Goal: Transaction & Acquisition: Purchase product/service

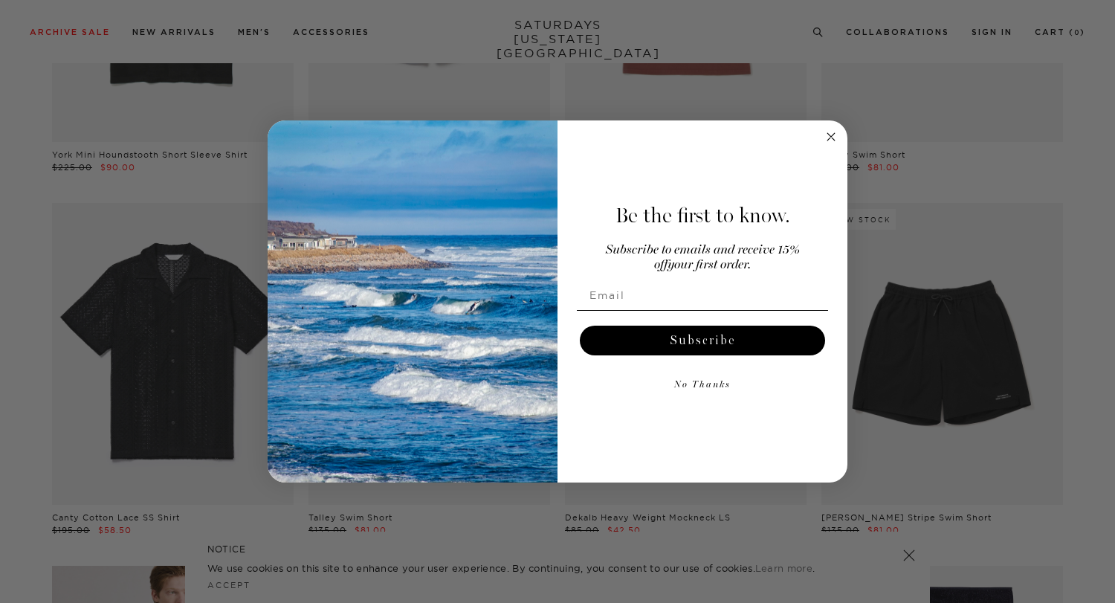
scroll to position [1364, 0]
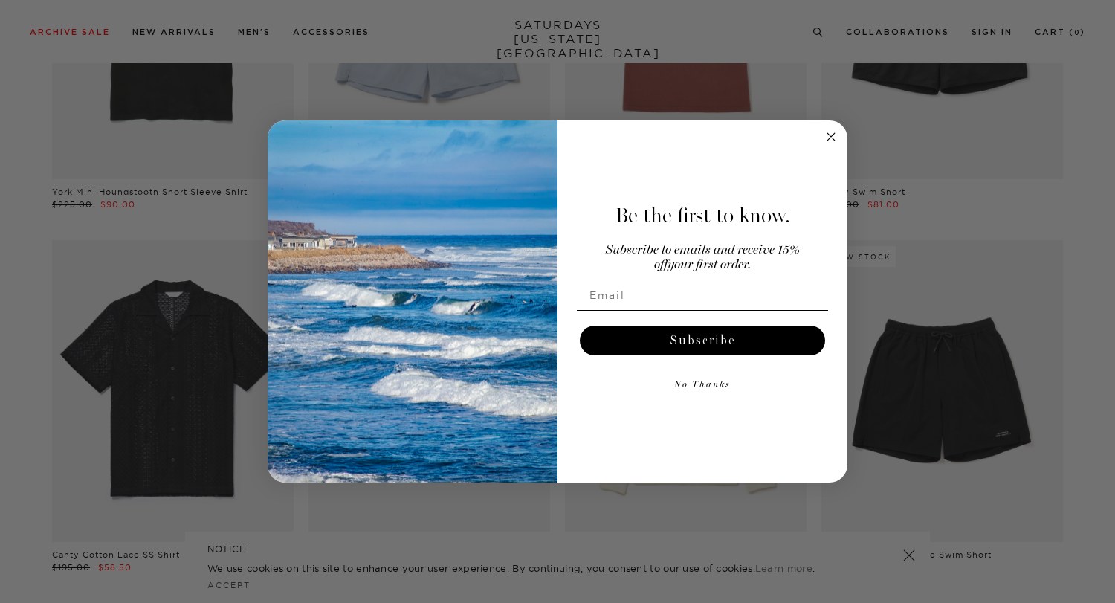
click at [832, 137] on icon "Close dialog" at bounding box center [830, 136] width 7 height 7
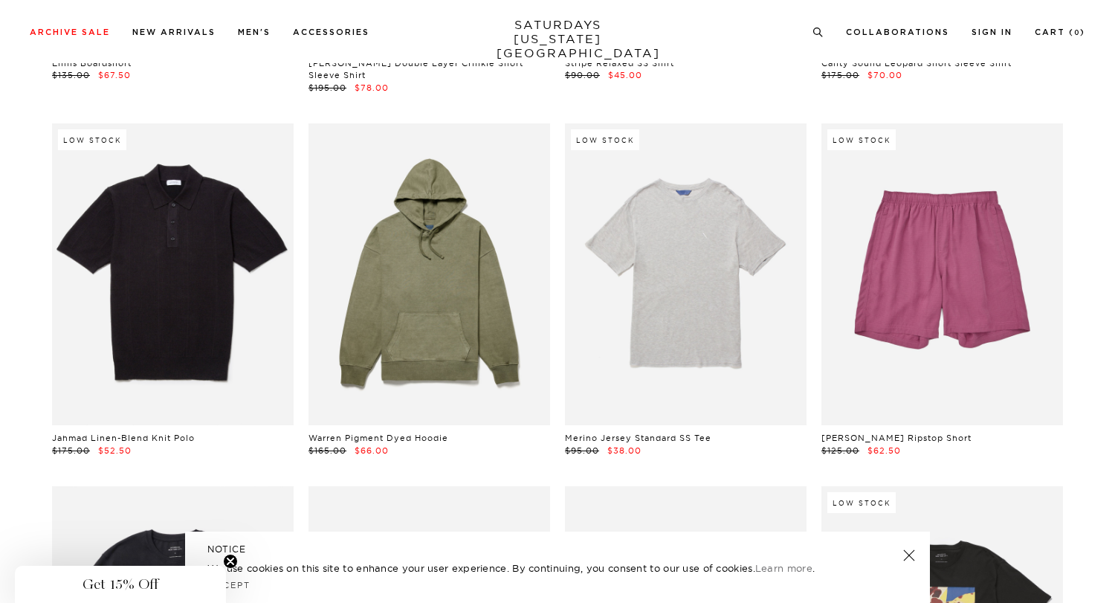
scroll to position [14569, 0]
click at [910, 553] on link at bounding box center [908, 555] width 21 height 21
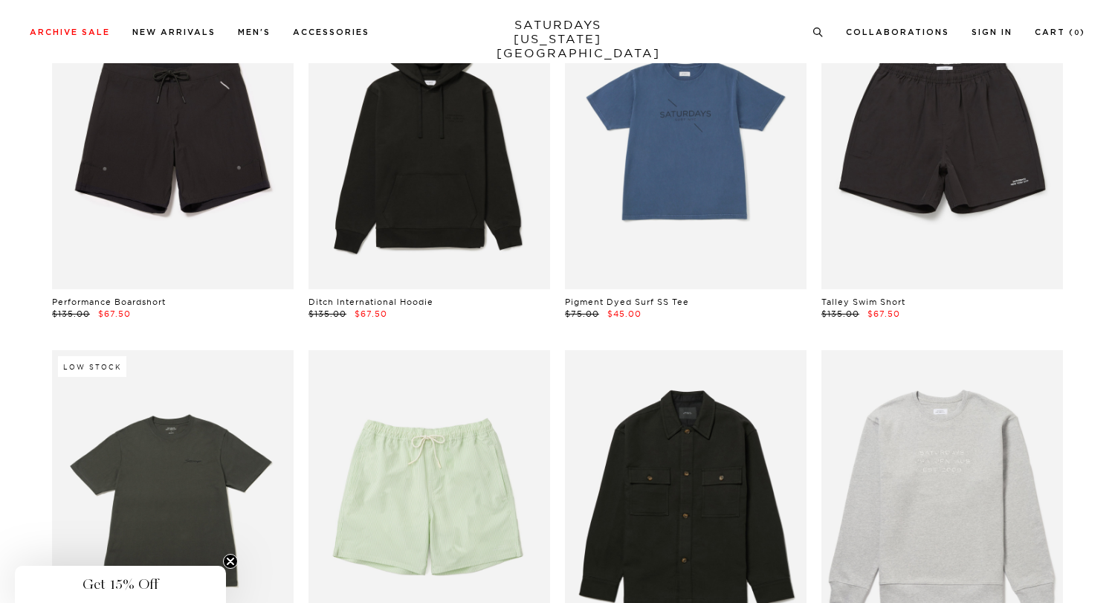
scroll to position [2707, 0]
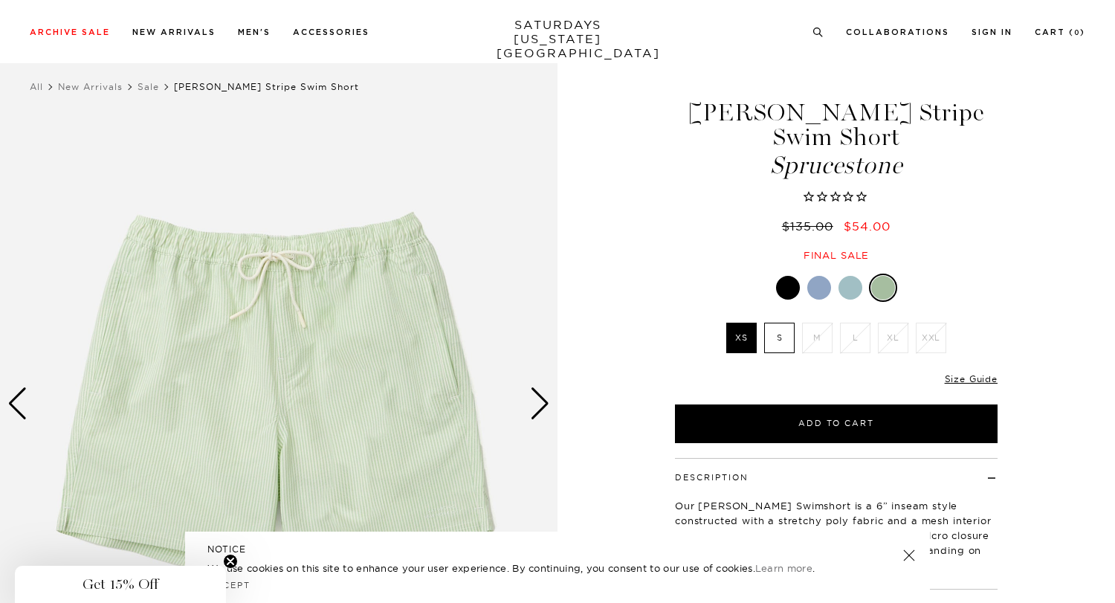
scroll to position [24, 0]
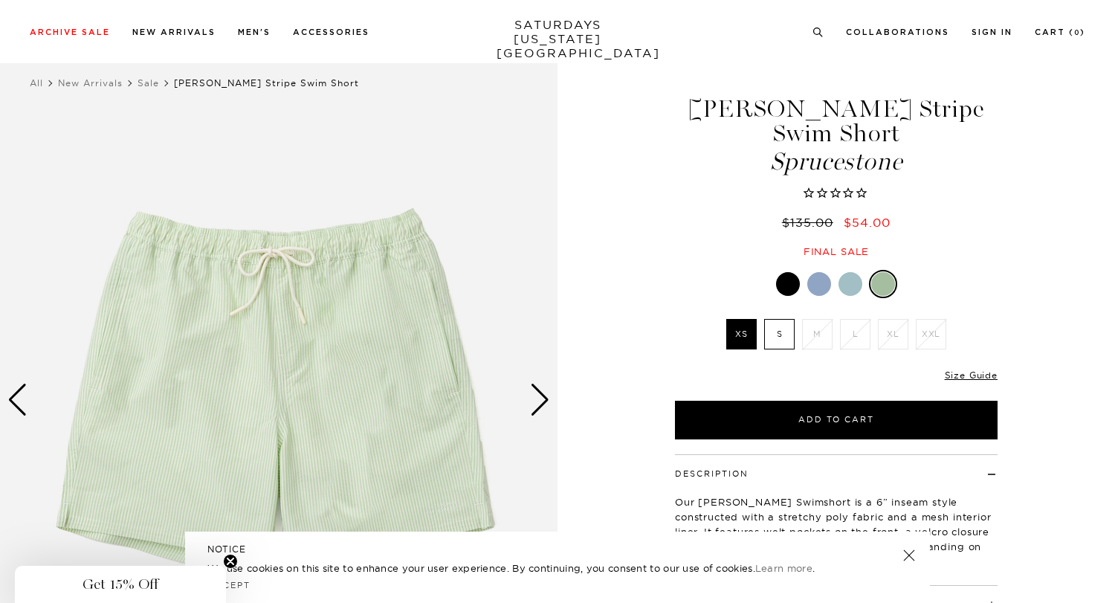
click at [547, 401] on div "Next slide" at bounding box center [540, 399] width 20 height 33
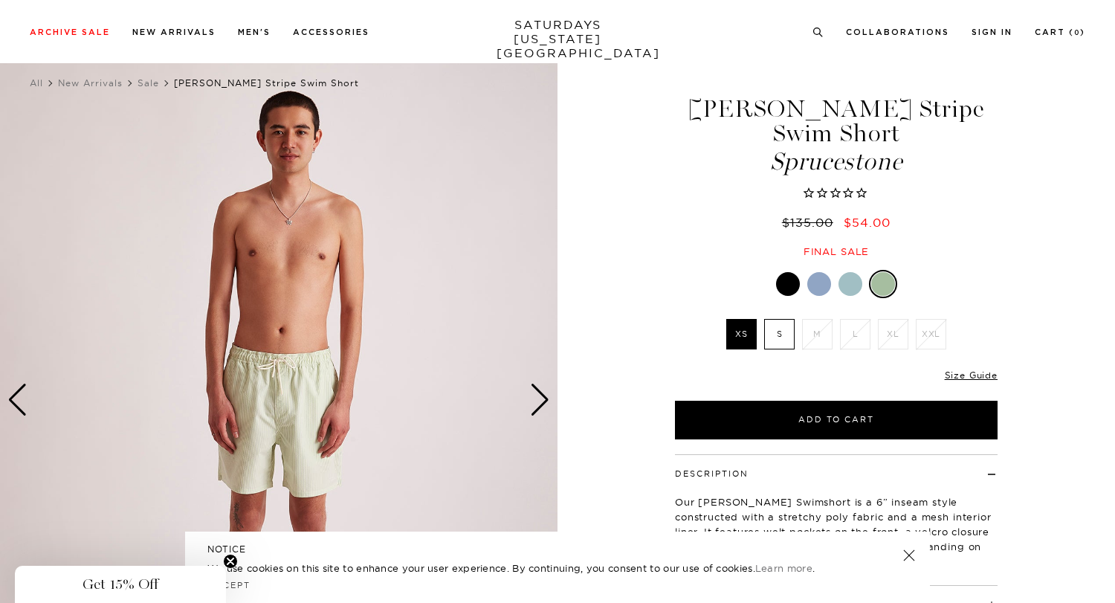
click at [548, 400] on div "Next slide" at bounding box center [540, 399] width 20 height 33
click at [545, 398] on div "Next slide" at bounding box center [540, 399] width 20 height 33
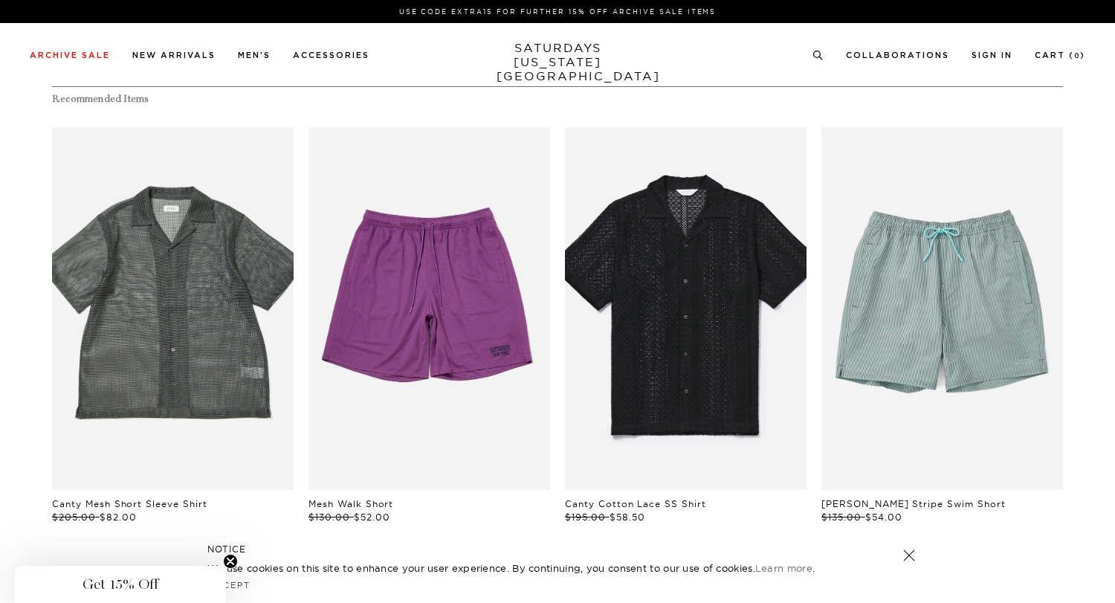
scroll to position [0, 0]
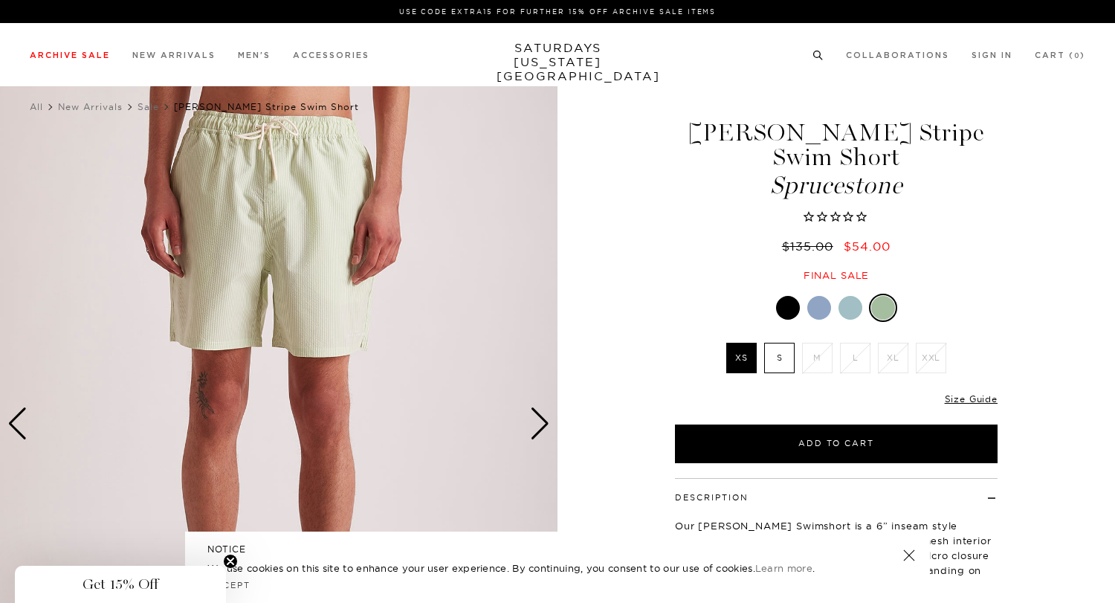
click at [823, 55] on icon at bounding box center [817, 56] width 11 height 10
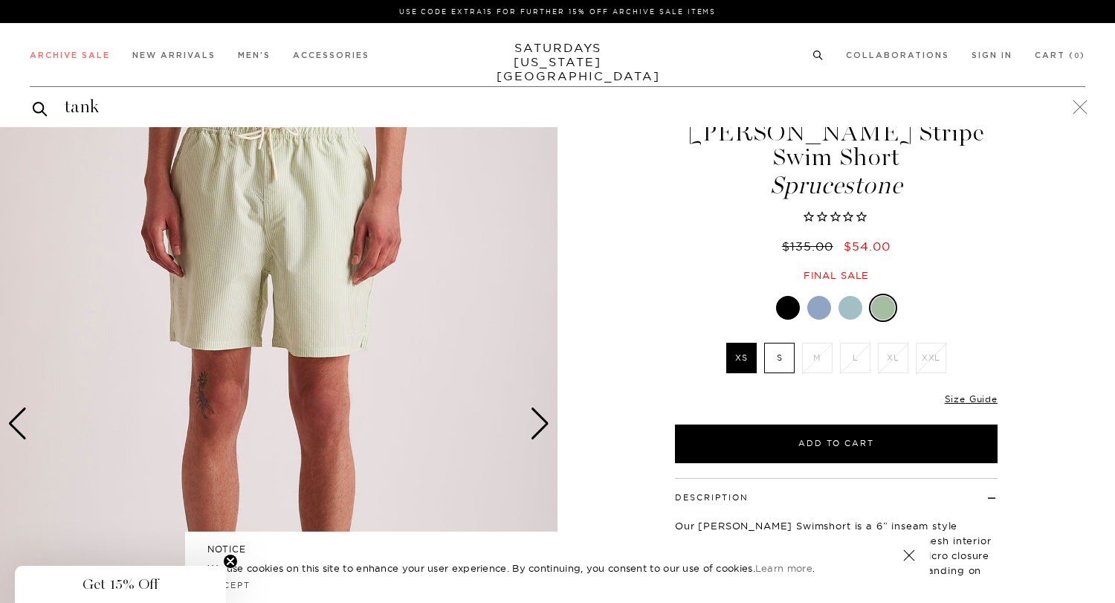
type input "tank"
click at [33, 100] on button "submit" at bounding box center [40, 109] width 15 height 18
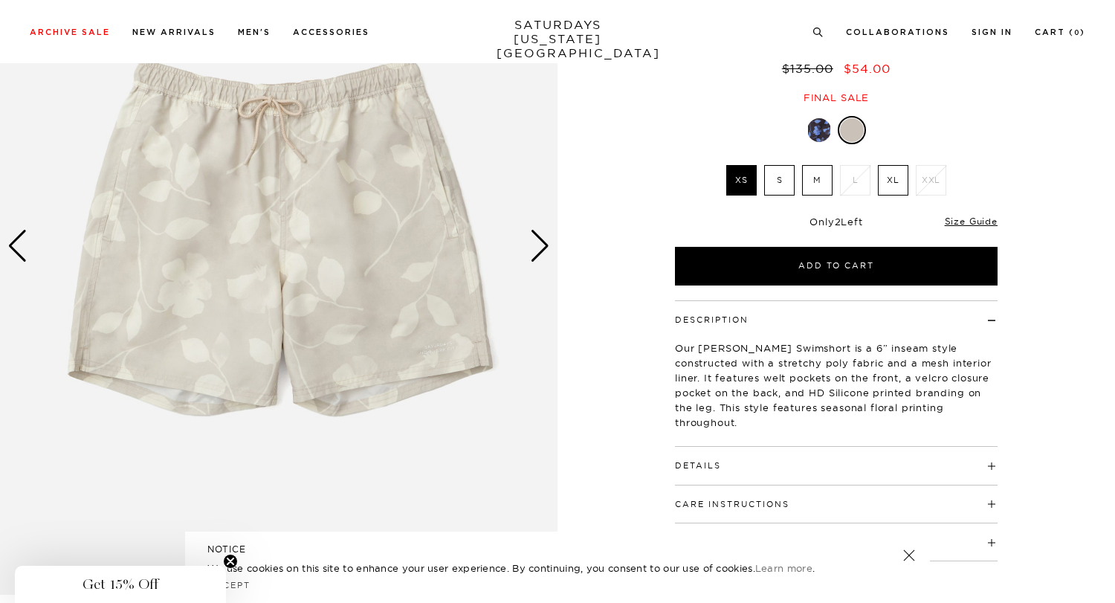
scroll to position [180, 0]
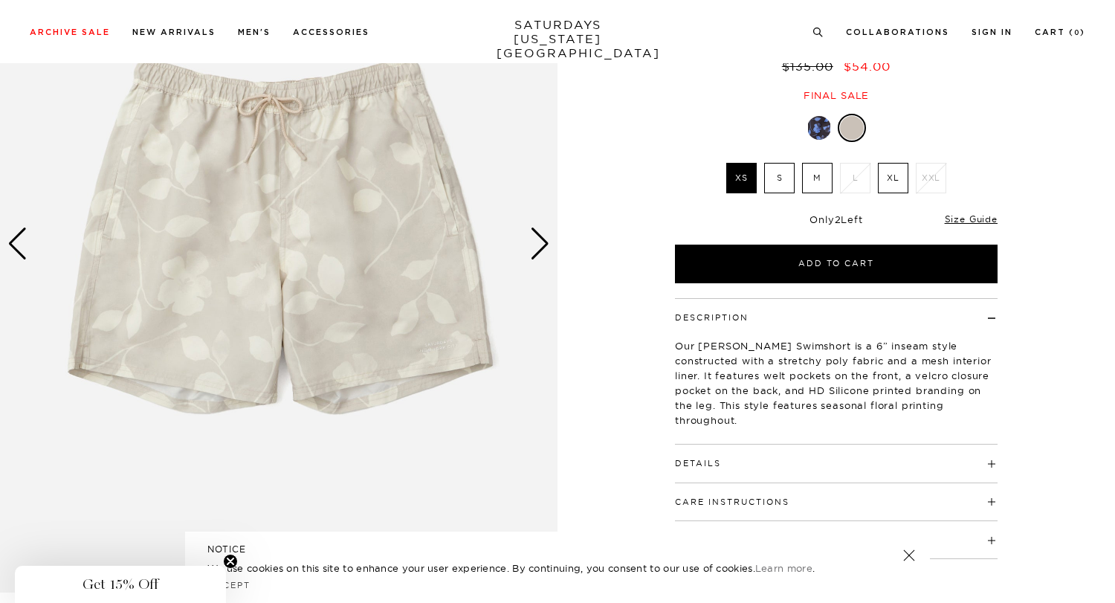
click at [546, 250] on div "Next slide" at bounding box center [540, 243] width 20 height 33
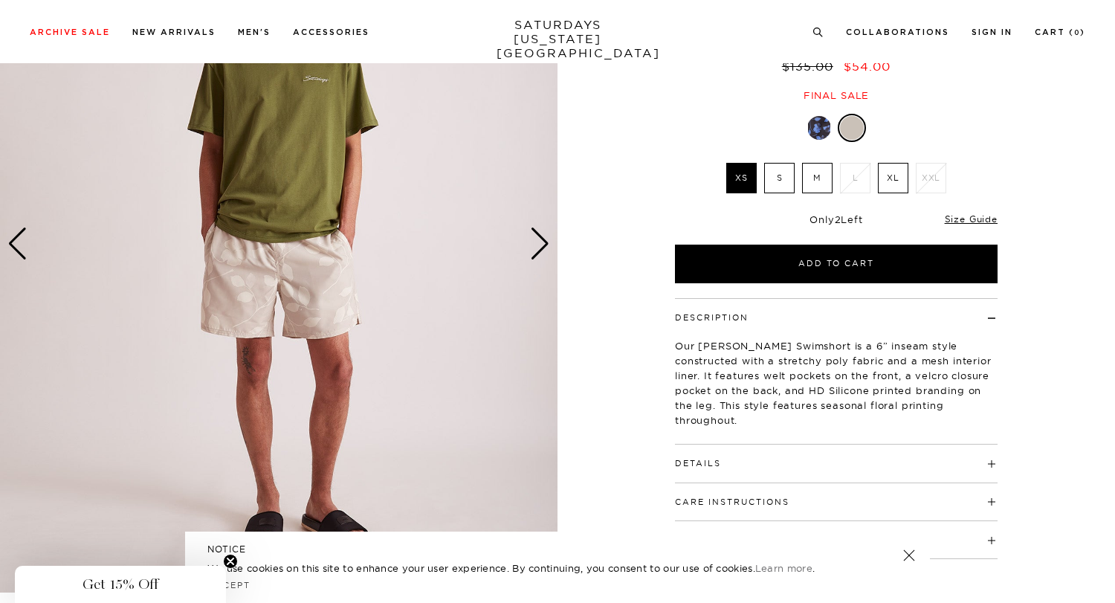
click at [546, 250] on div "Next slide" at bounding box center [540, 243] width 20 height 33
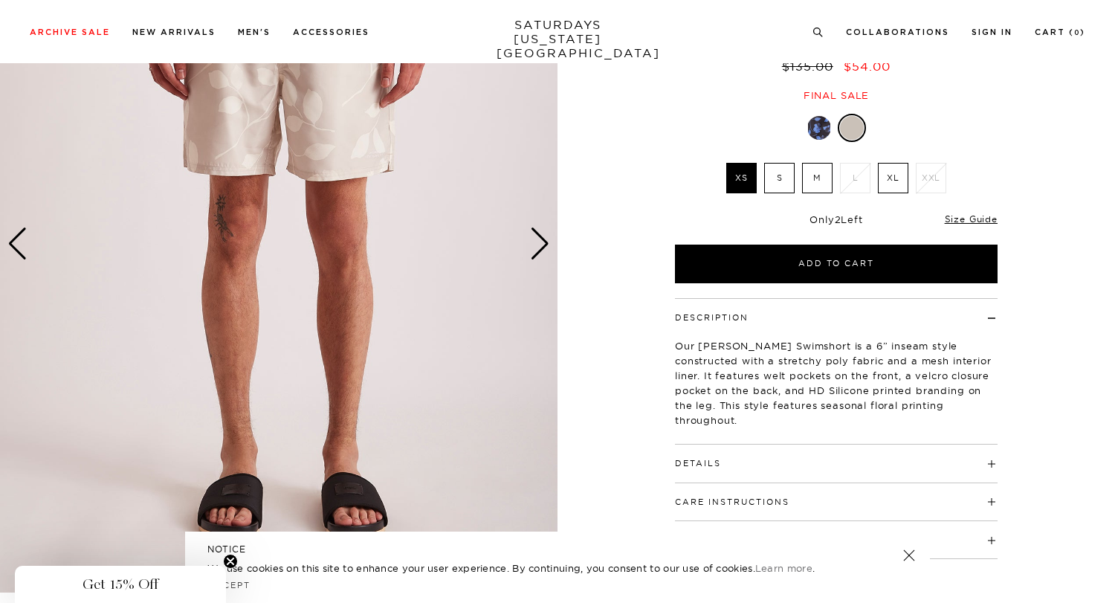
click at [546, 250] on div "Next slide" at bounding box center [540, 243] width 20 height 33
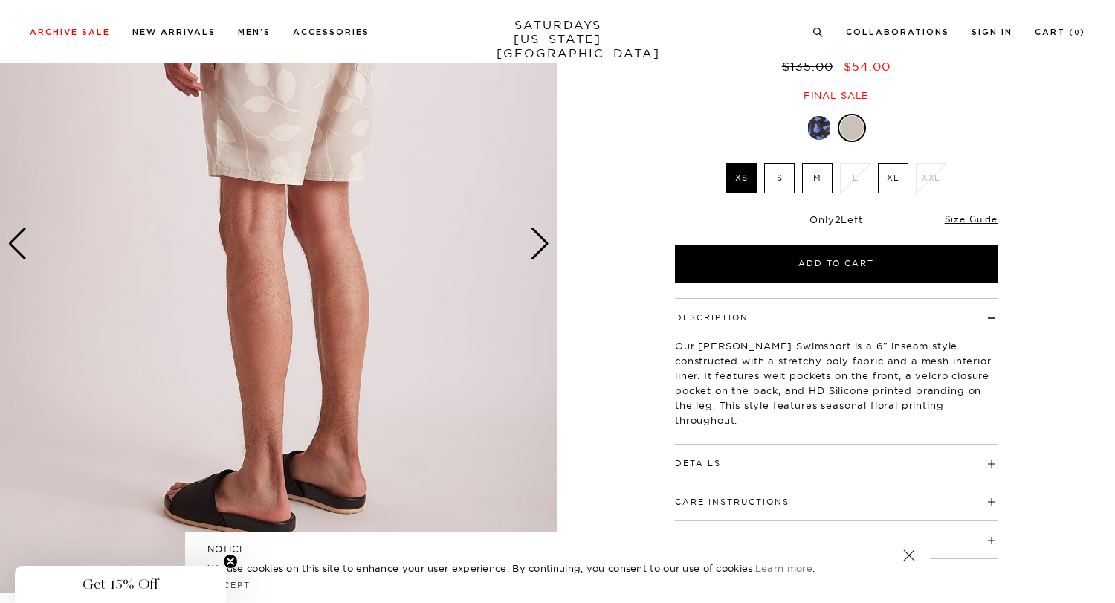
click at [546, 250] on div "Next slide" at bounding box center [540, 243] width 20 height 33
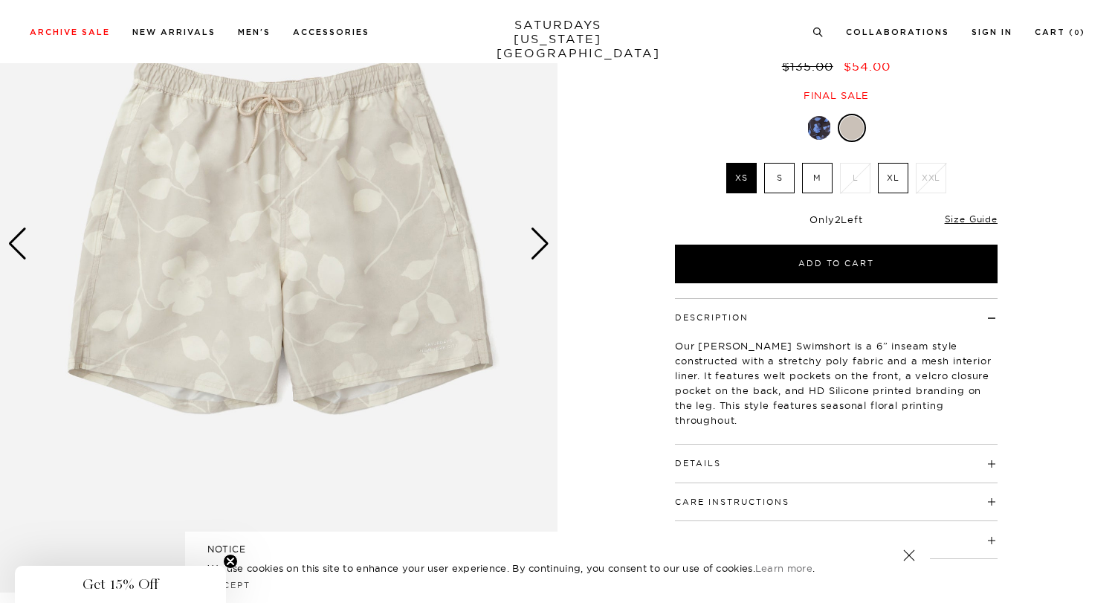
click at [546, 250] on div "Next slide" at bounding box center [540, 243] width 20 height 33
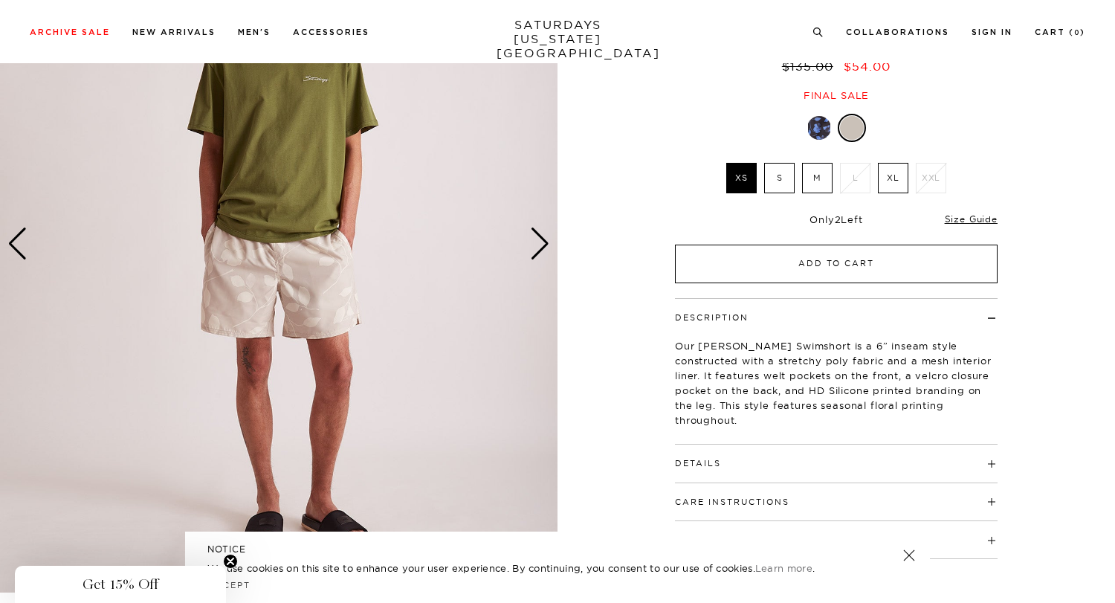
click at [817, 262] on button "Add to Cart" at bounding box center [836, 263] width 323 height 39
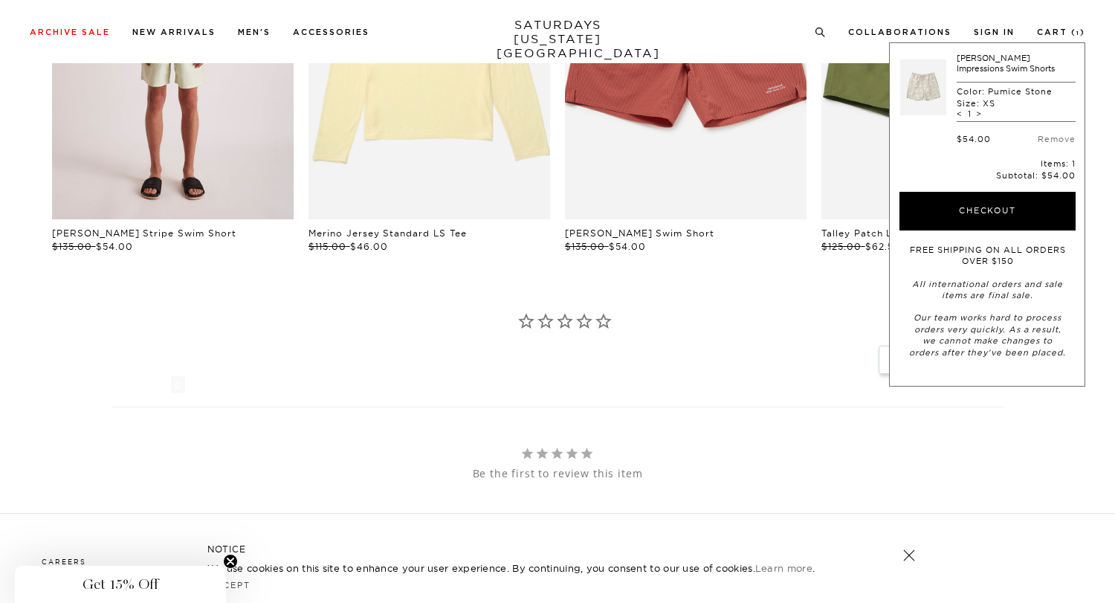
scroll to position [1002, 0]
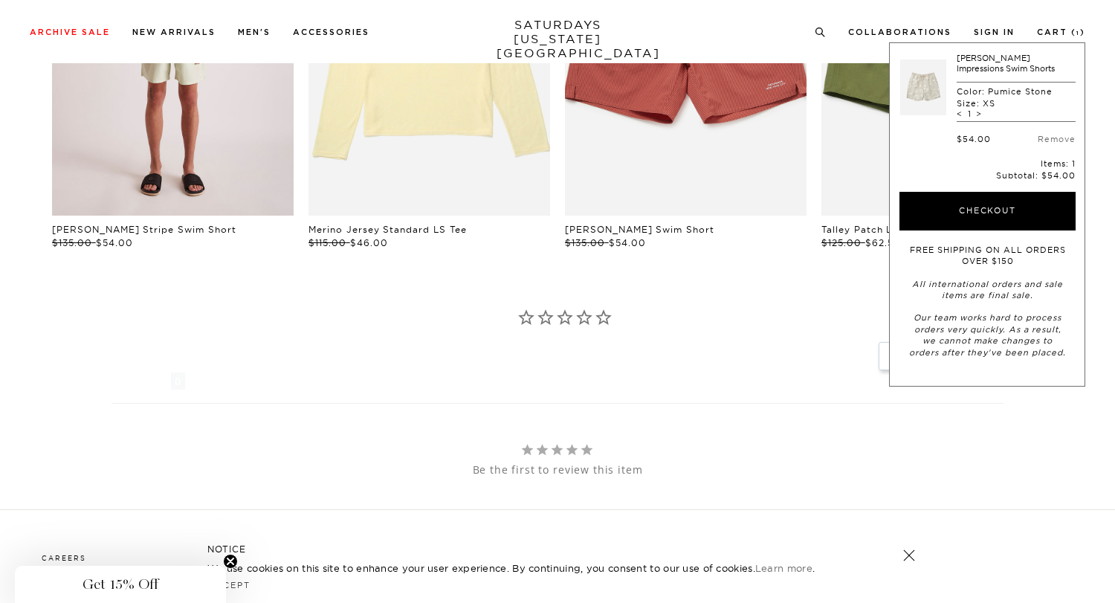
click at [227, 207] on link "files/M22422SM02-SPURCESTONE_01.jpg" at bounding box center [173, 34] width 242 height 363
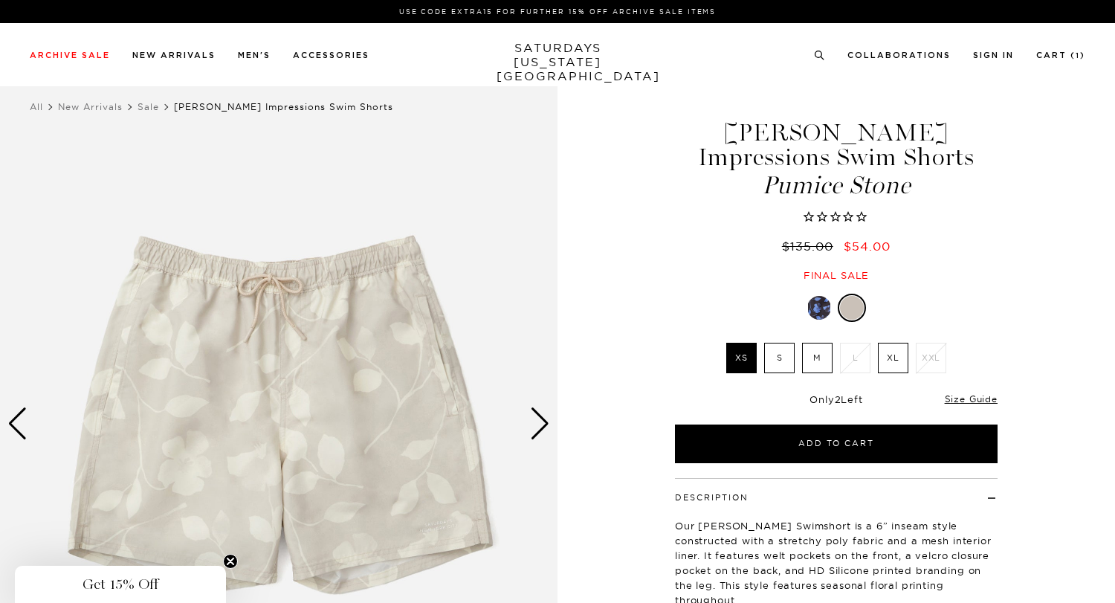
click at [531, 423] on div "Next slide" at bounding box center [540, 423] width 20 height 33
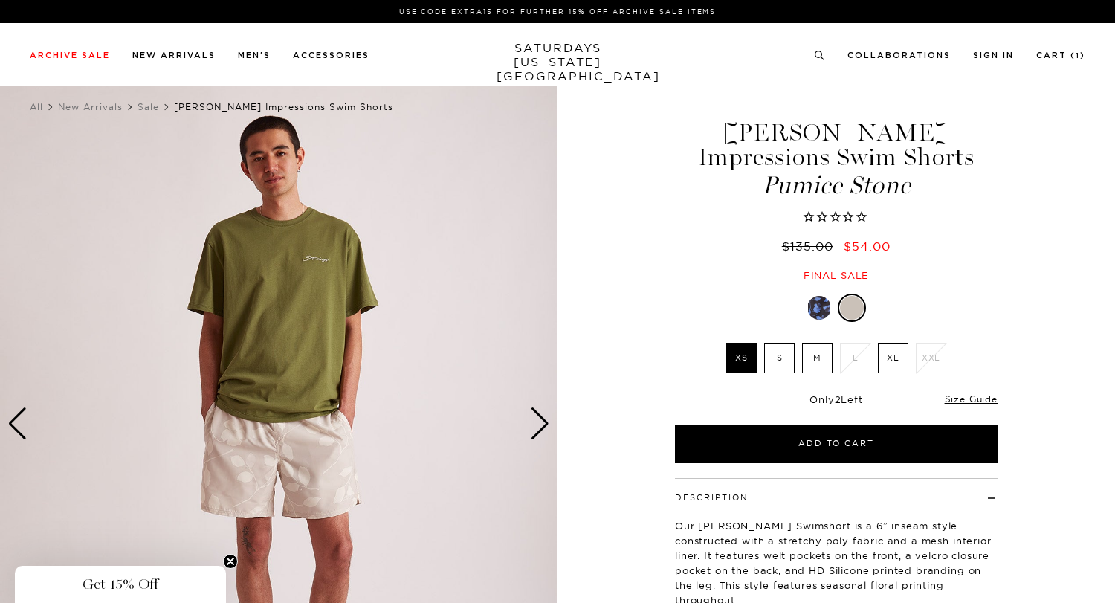
click at [532, 423] on div "Next slide" at bounding box center [540, 423] width 20 height 33
click at [537, 422] on div "Next slide" at bounding box center [540, 423] width 20 height 33
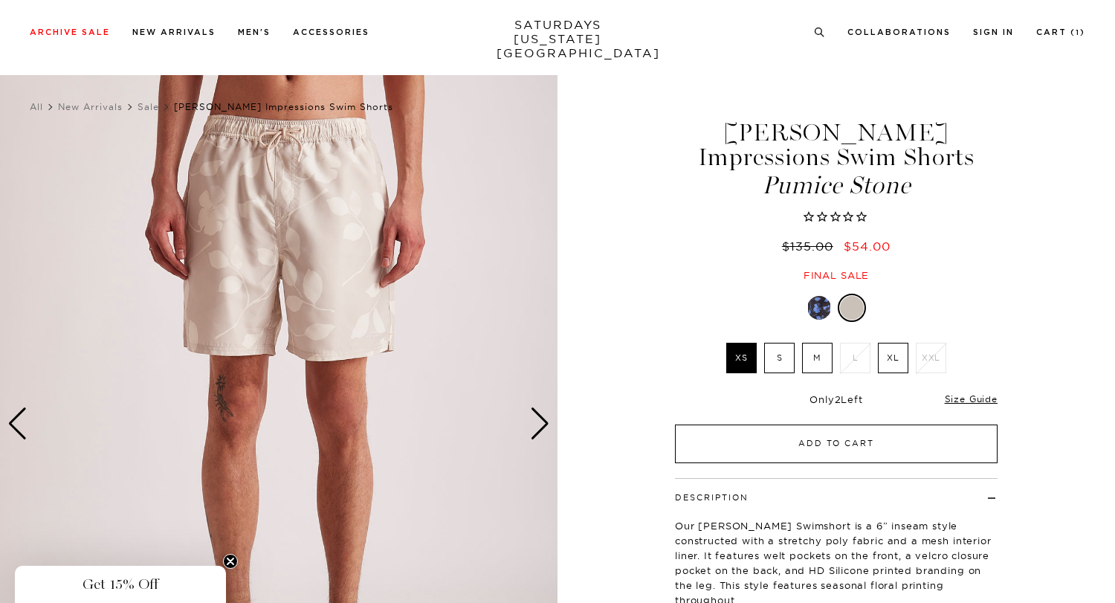
scroll to position [701, 0]
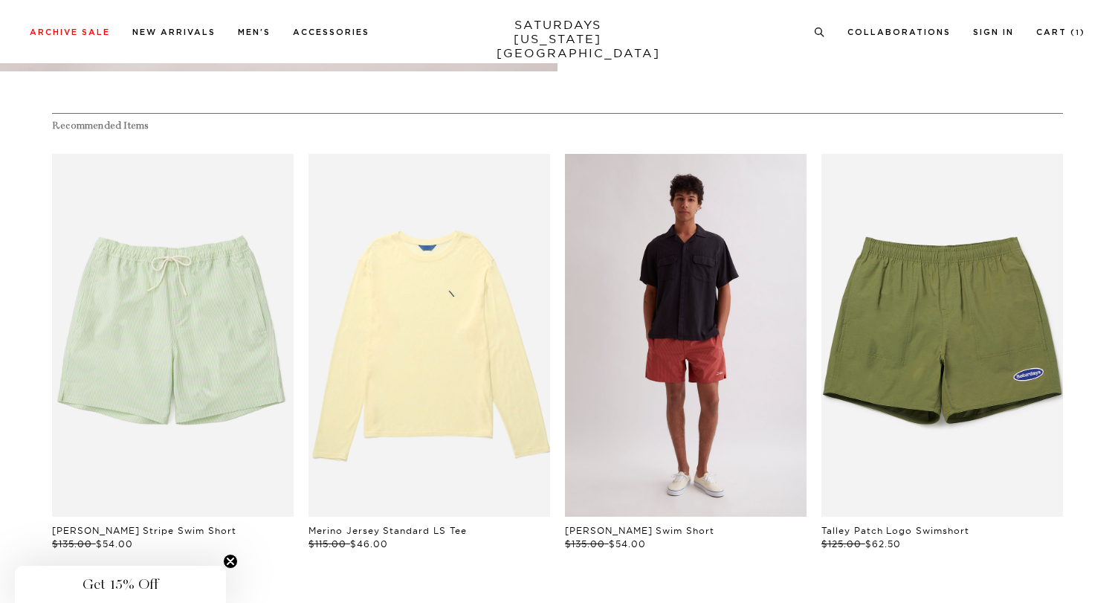
click at [731, 224] on link "files/M12422SM01-MINERAL-RED_09.jpg" at bounding box center [686, 335] width 242 height 363
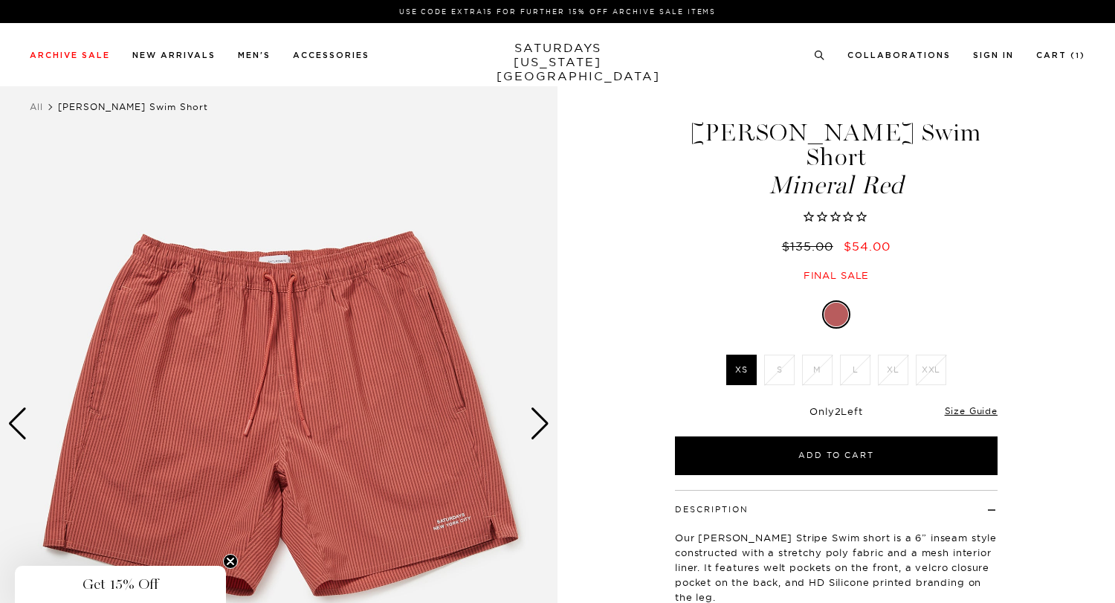
click at [553, 426] on img at bounding box center [278, 423] width 557 height 697
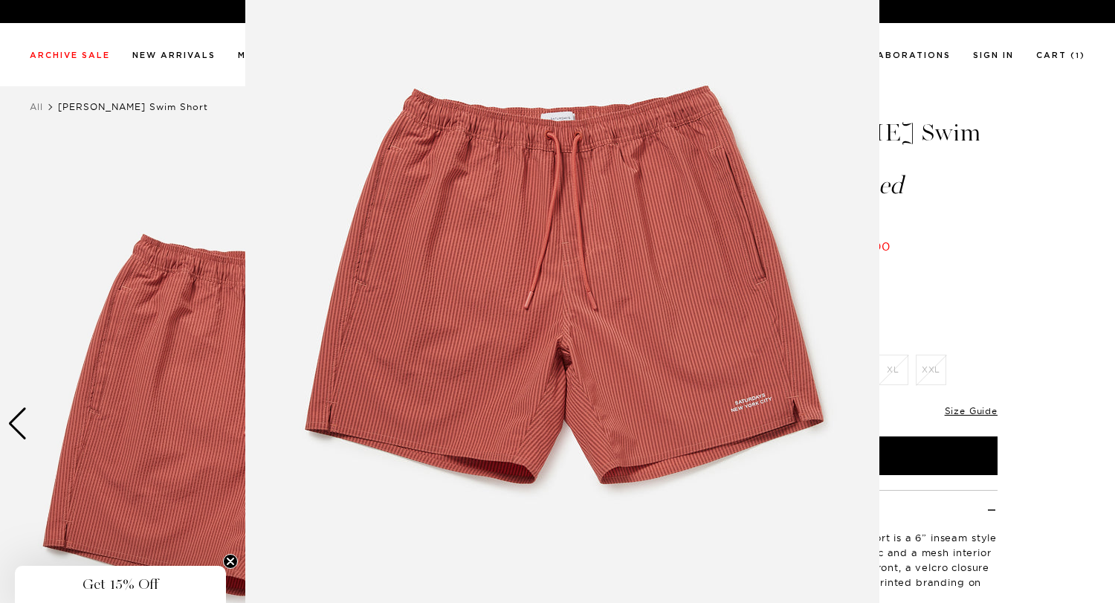
scroll to position [82, 0]
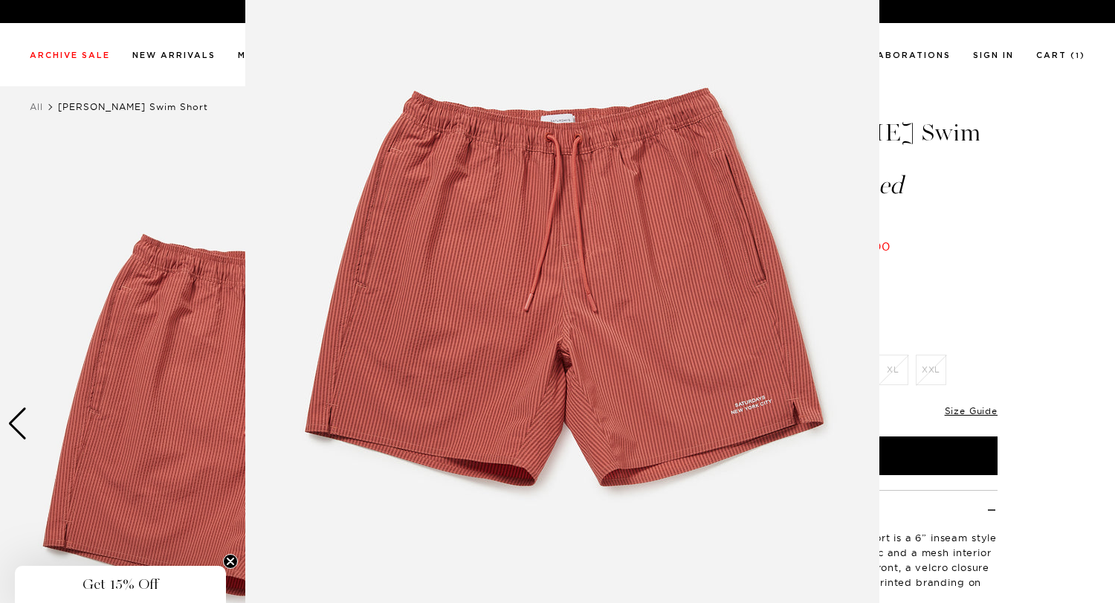
click at [959, 328] on figure at bounding box center [557, 301] width 1115 height 603
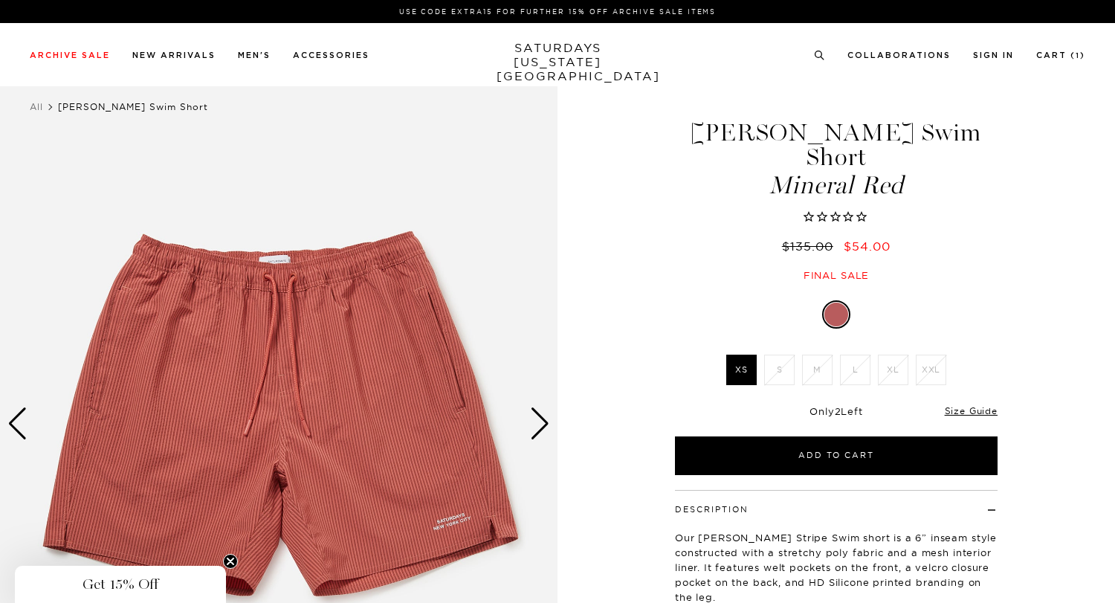
click at [540, 421] on div "Next slide" at bounding box center [540, 423] width 20 height 33
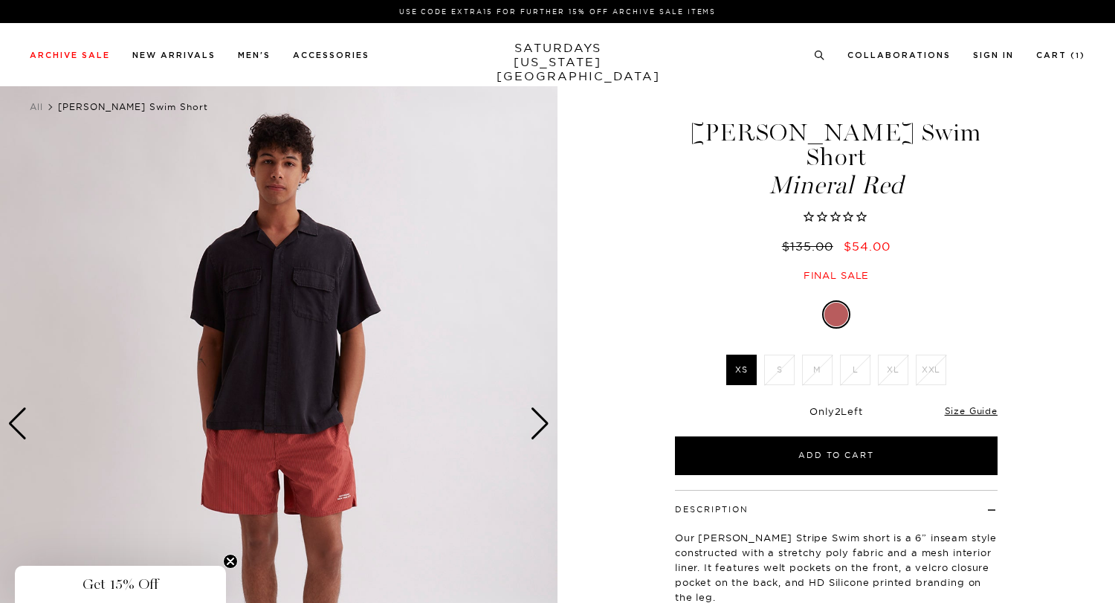
click at [540, 421] on div "Next slide" at bounding box center [540, 423] width 20 height 33
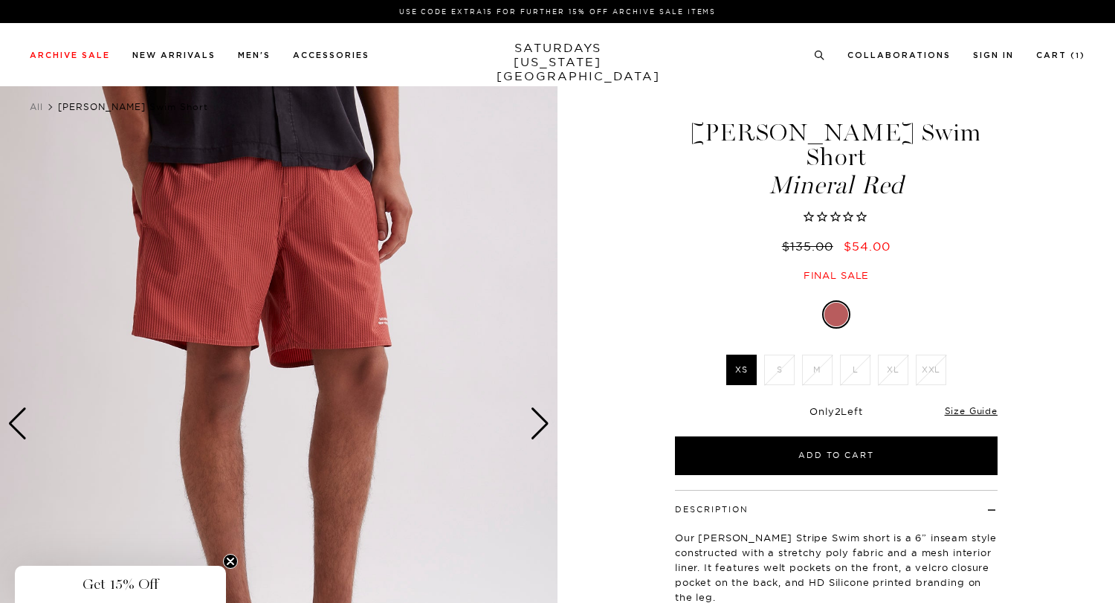
click at [540, 421] on div "Next slide" at bounding box center [540, 423] width 20 height 33
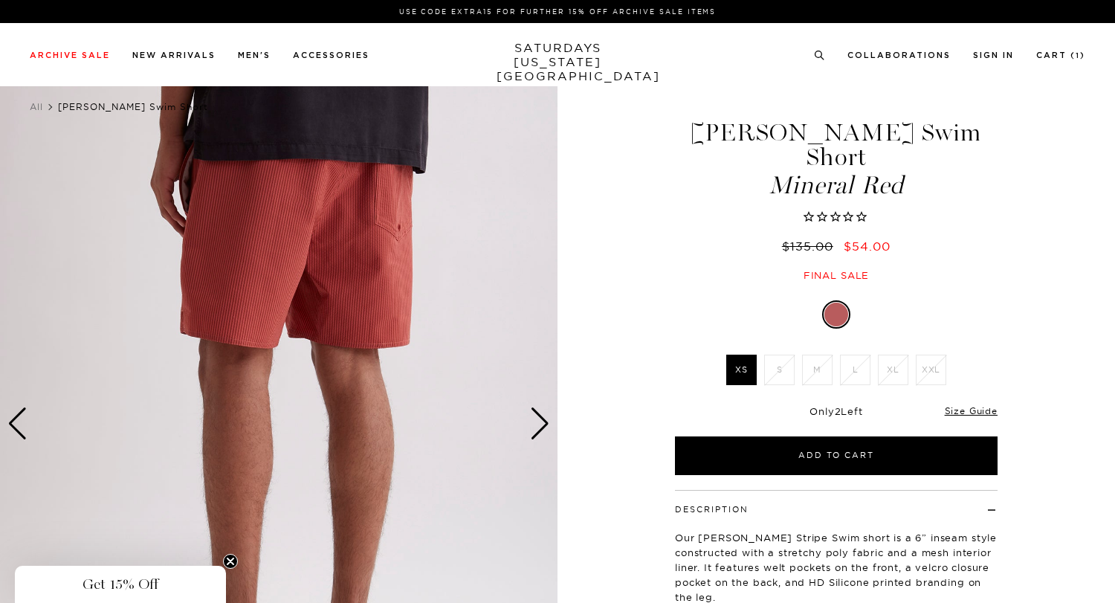
click at [540, 421] on div "Next slide" at bounding box center [540, 423] width 20 height 33
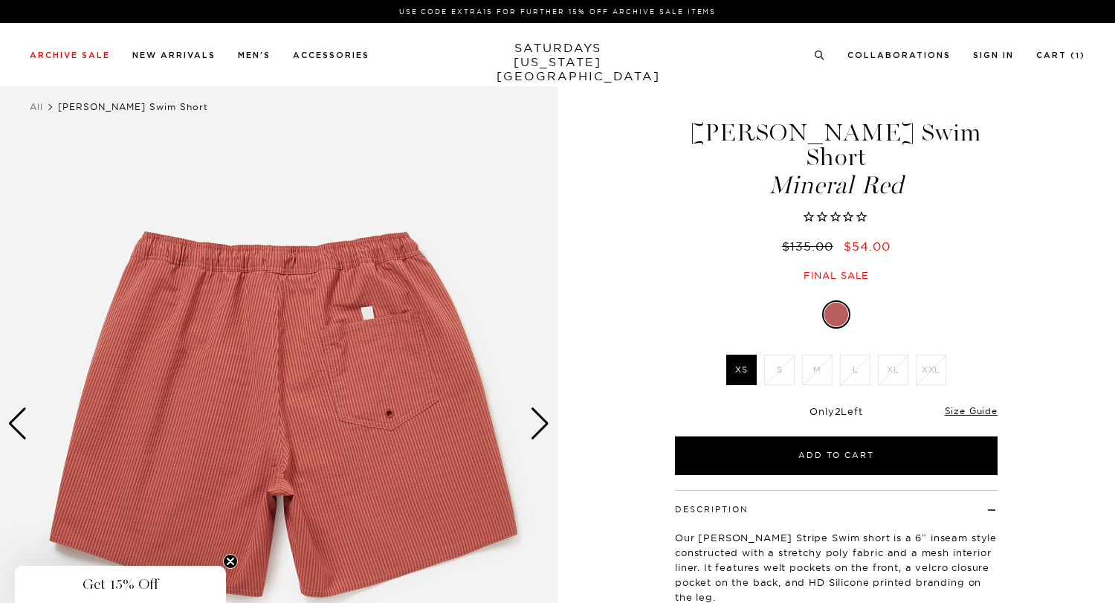
click at [540, 421] on div "Next slide" at bounding box center [540, 423] width 20 height 33
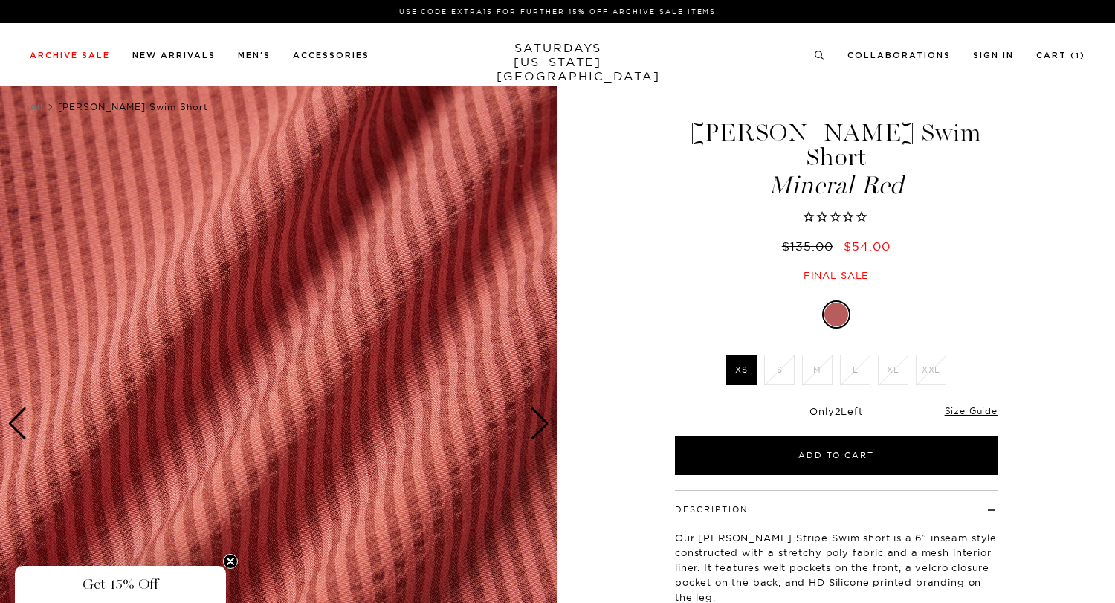
click at [531, 418] on div "Next slide" at bounding box center [540, 423] width 20 height 33
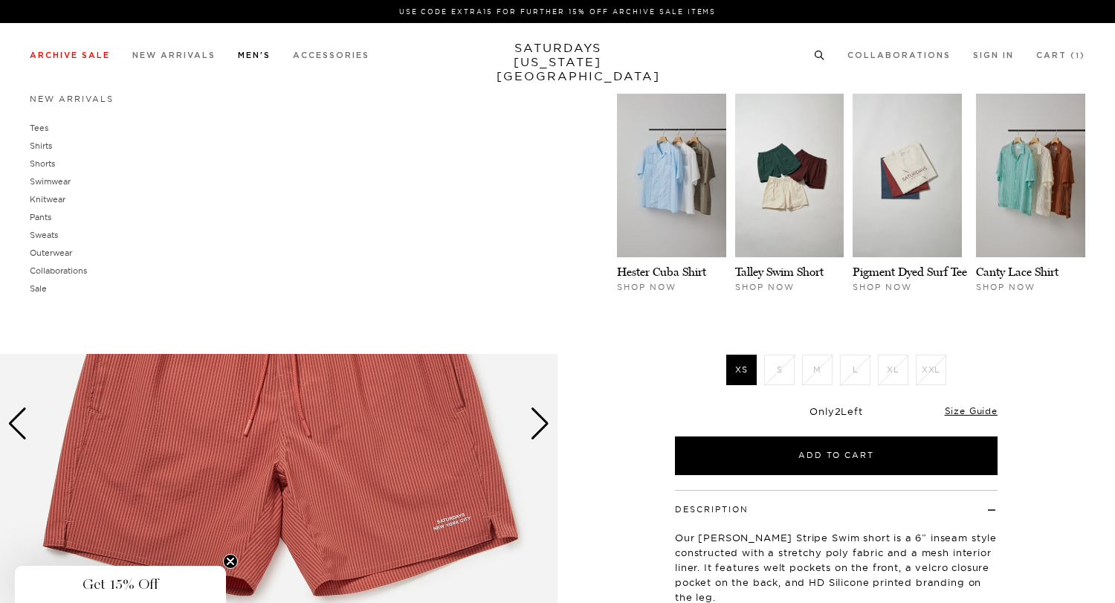
click at [265, 59] on link "Men's" at bounding box center [254, 55] width 33 height 8
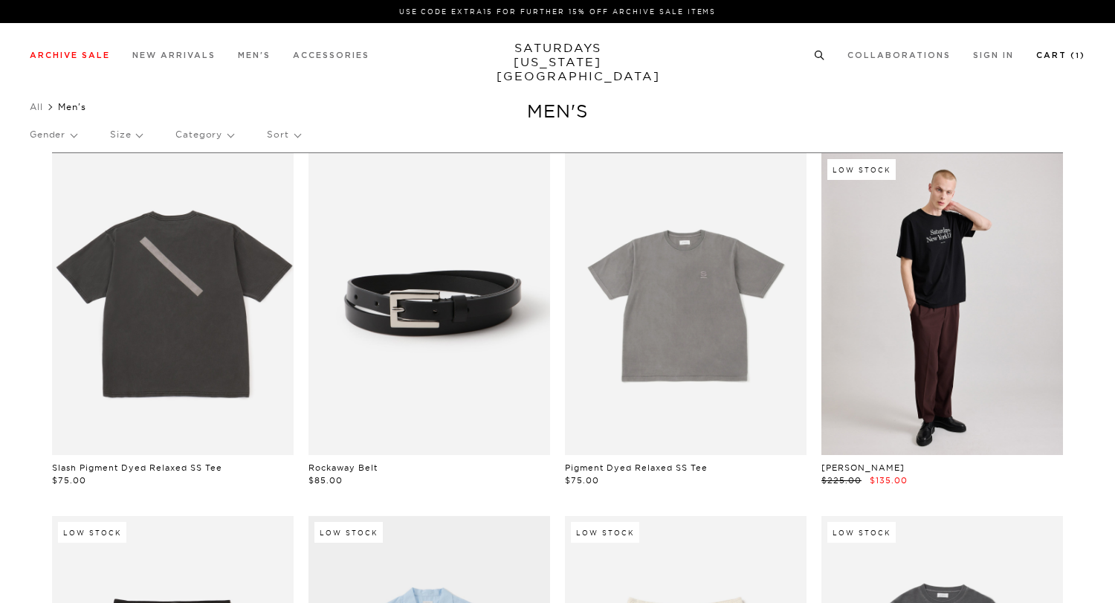
click at [1058, 59] on link "Cart ( 1 )" at bounding box center [1060, 55] width 49 height 8
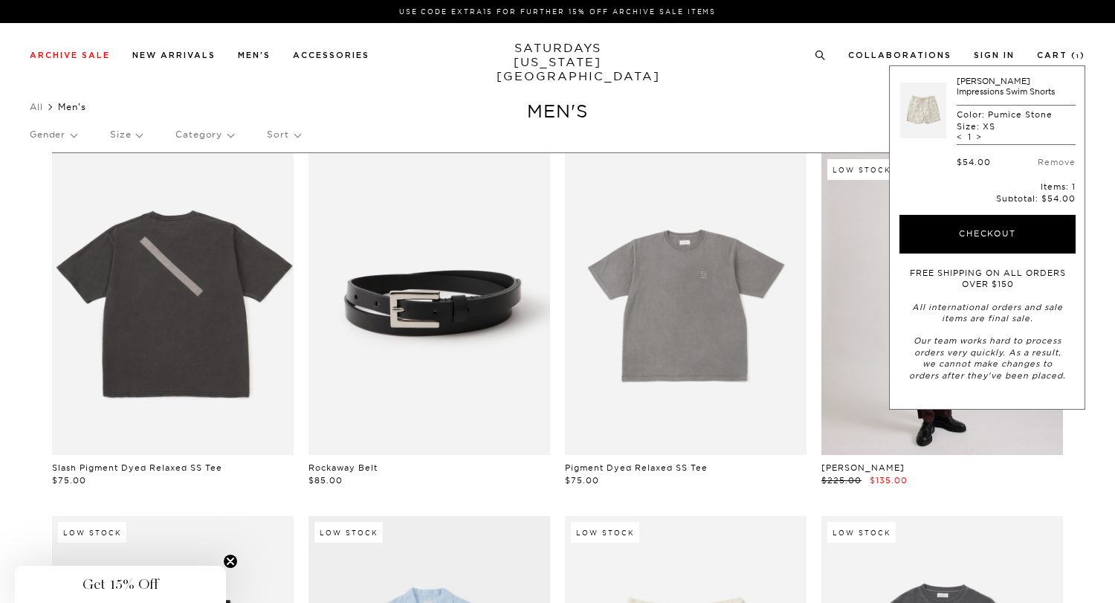
click at [967, 91] on link "[PERSON_NAME] Impressions Swim Shorts" at bounding box center [1005, 86] width 98 height 21
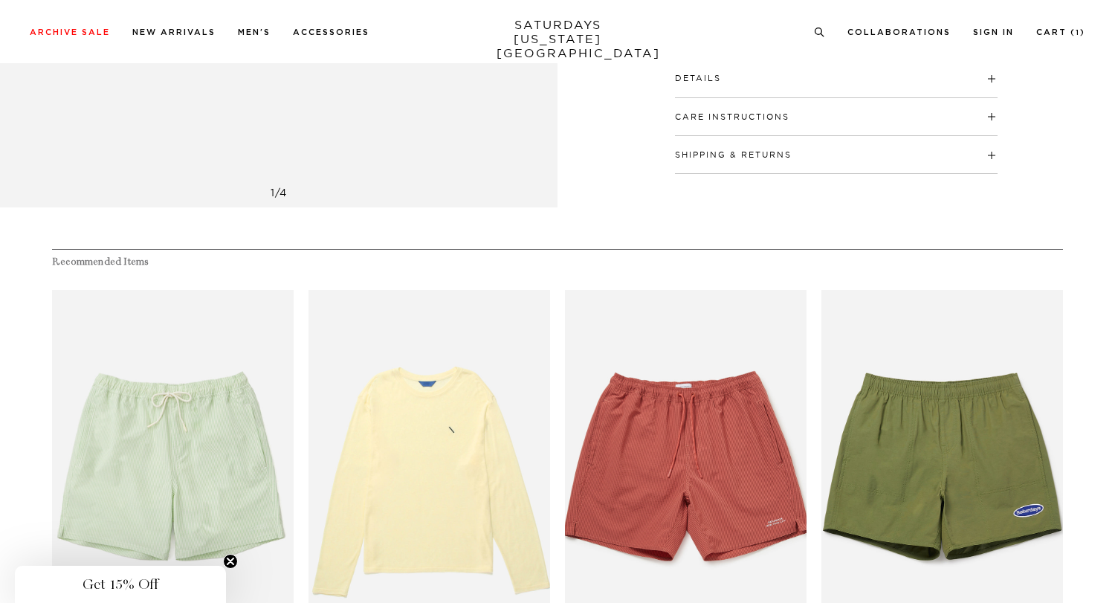
scroll to position [937, 0]
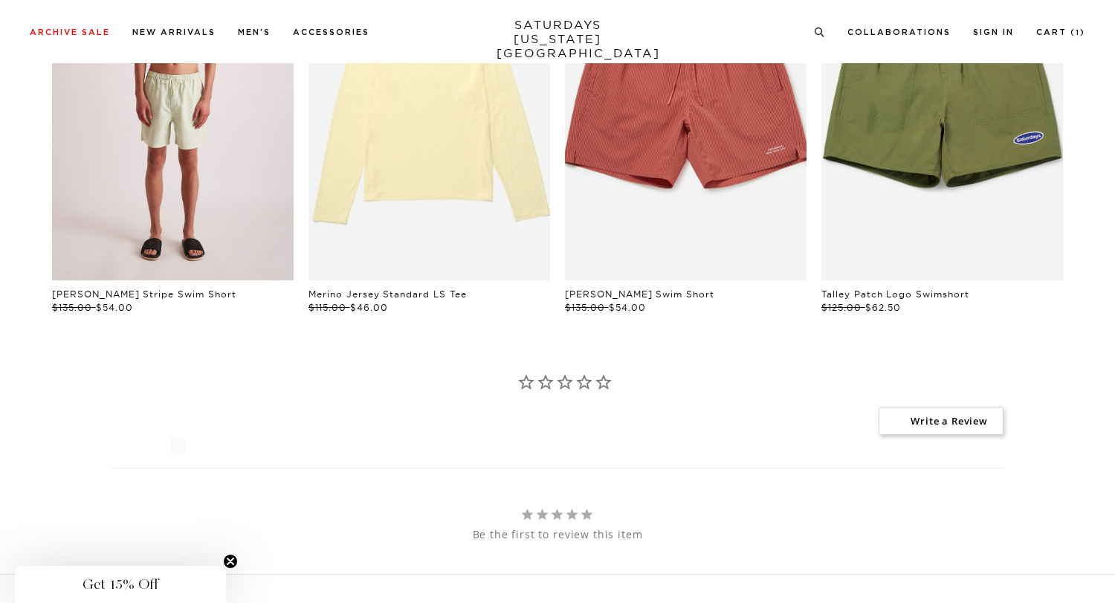
click at [231, 273] on link "files/M22422SM02-SPURCESTONE_01.jpg" at bounding box center [173, 99] width 242 height 363
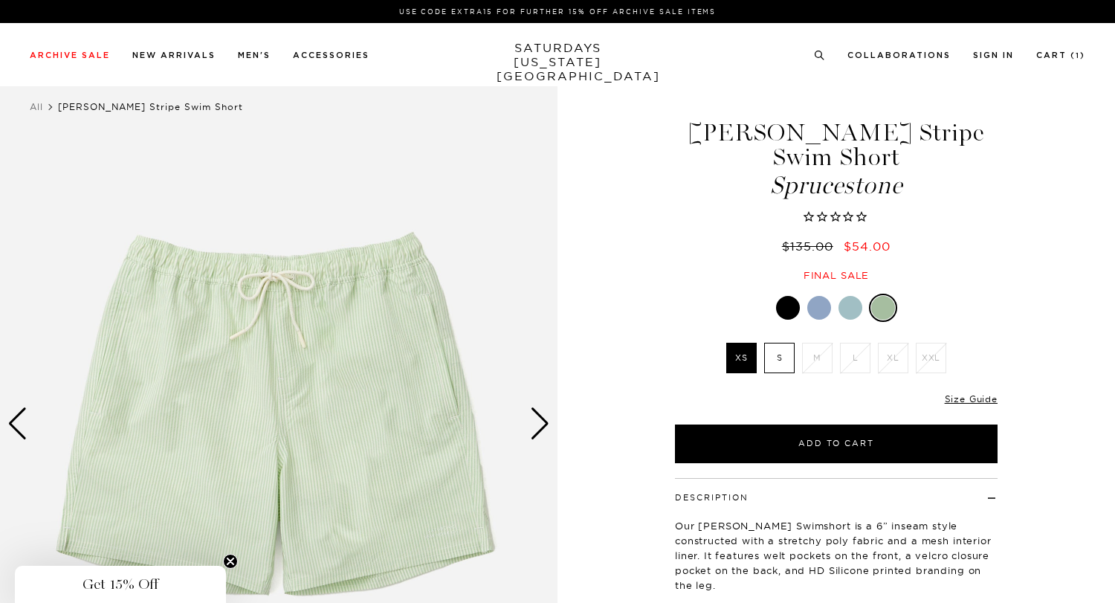
click at [535, 417] on div "Next slide" at bounding box center [540, 423] width 20 height 33
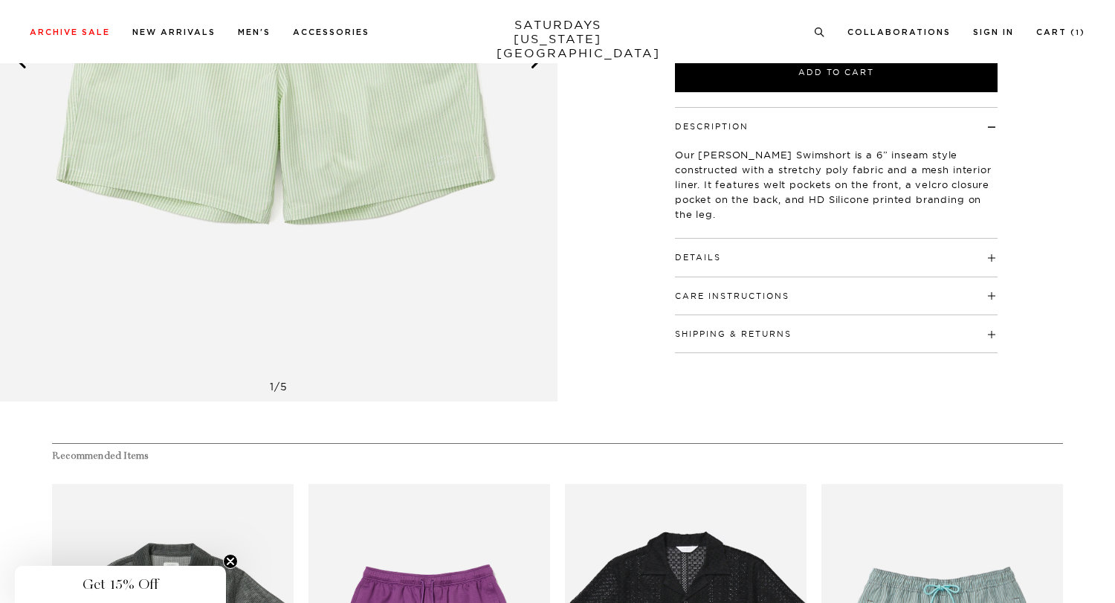
scroll to position [372, 0]
click at [879, 301] on div "Care Instructions Machine Wash Cold With Like Colors Only Non-Chlorine Bleach W…" at bounding box center [836, 295] width 323 height 38
click at [989, 260] on h4 "Details" at bounding box center [836, 250] width 323 height 25
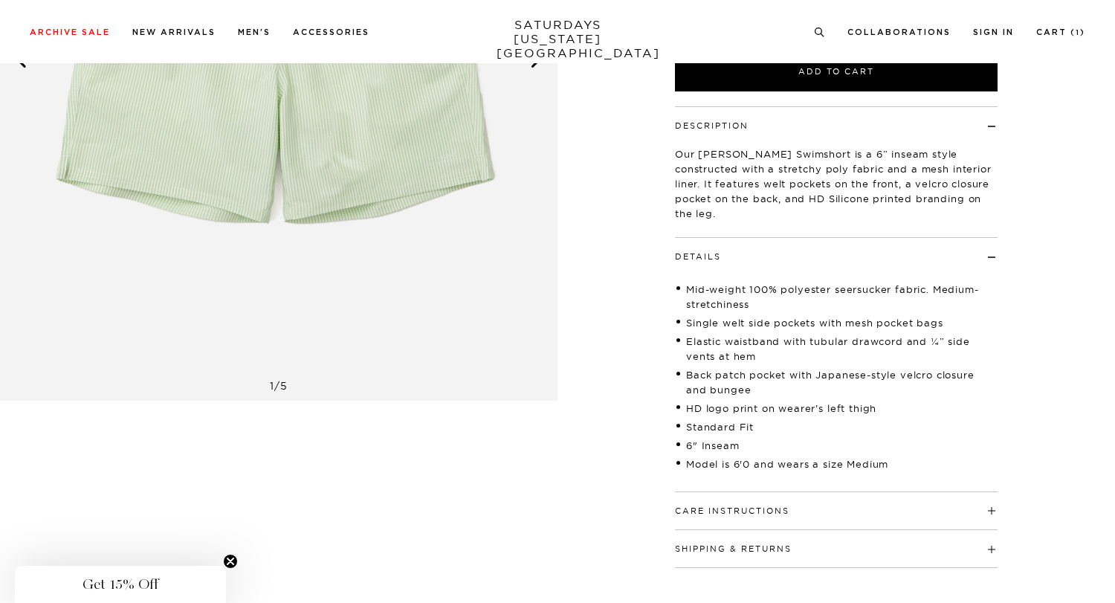
click at [984, 521] on div "Care Instructions Machine Wash Cold With Like Colors Only Non-Chlorine Bleach W…" at bounding box center [836, 511] width 323 height 38
click at [989, 509] on h4 "Care Instructions" at bounding box center [836, 504] width 323 height 25
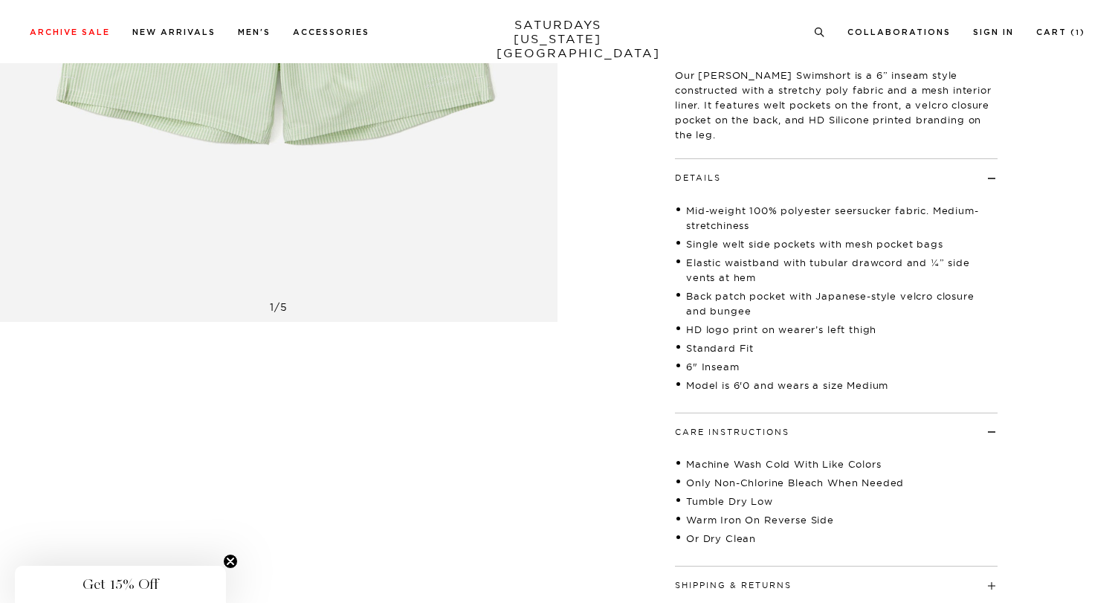
scroll to position [505, 0]
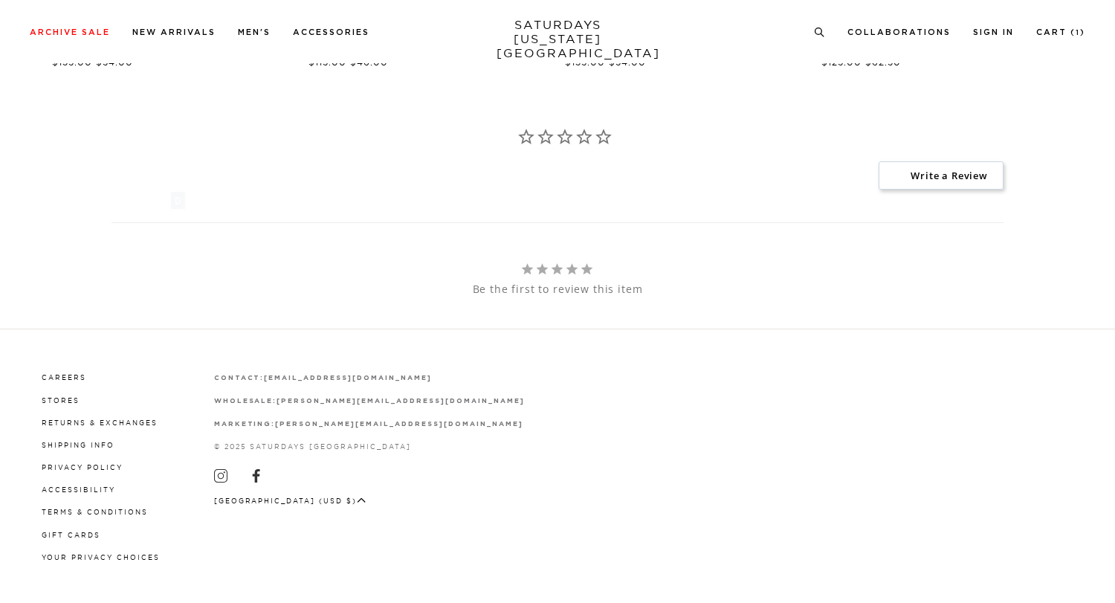
scroll to position [489, 0]
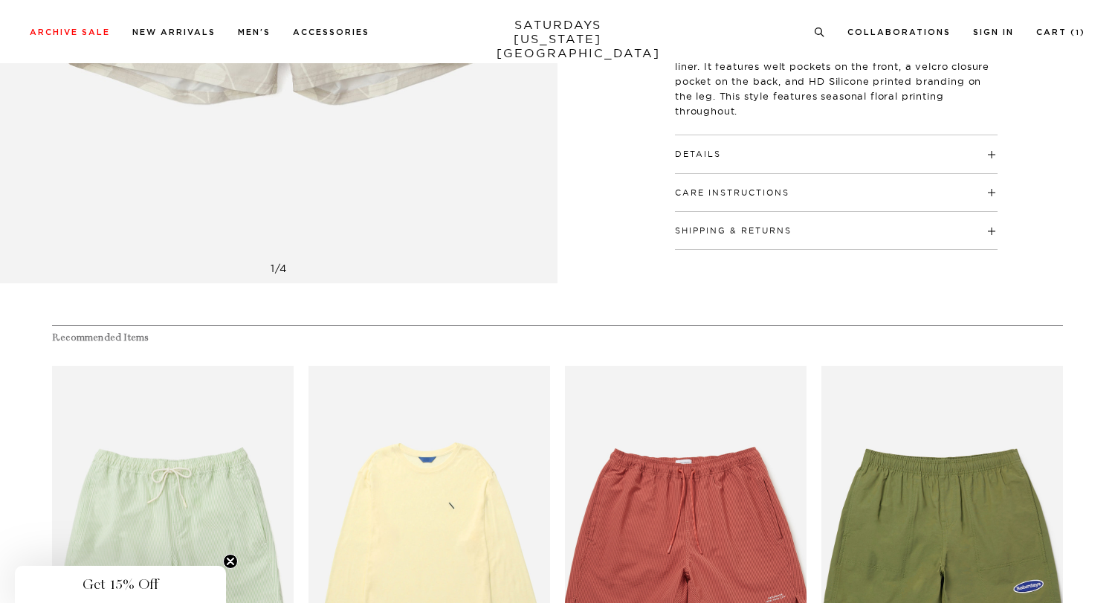
click at [1012, 138] on div "Description Our [PERSON_NAME] Swimshort is a 6” inseam style constructed with a…" at bounding box center [836, 119] width 372 height 261
click at [990, 157] on h4 "Details" at bounding box center [836, 147] width 323 height 25
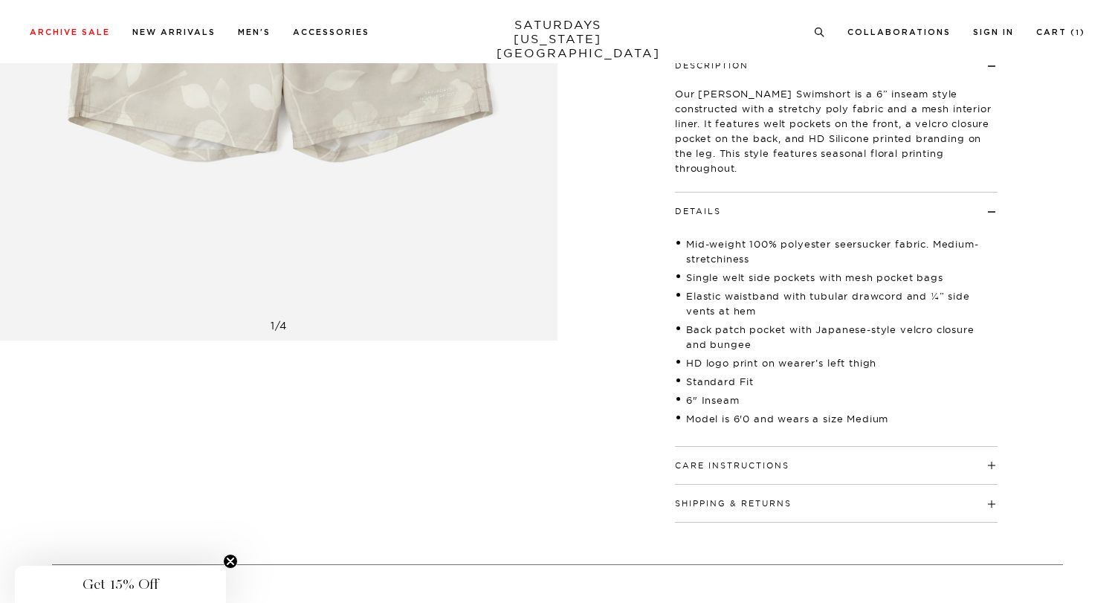
scroll to position [427, 0]
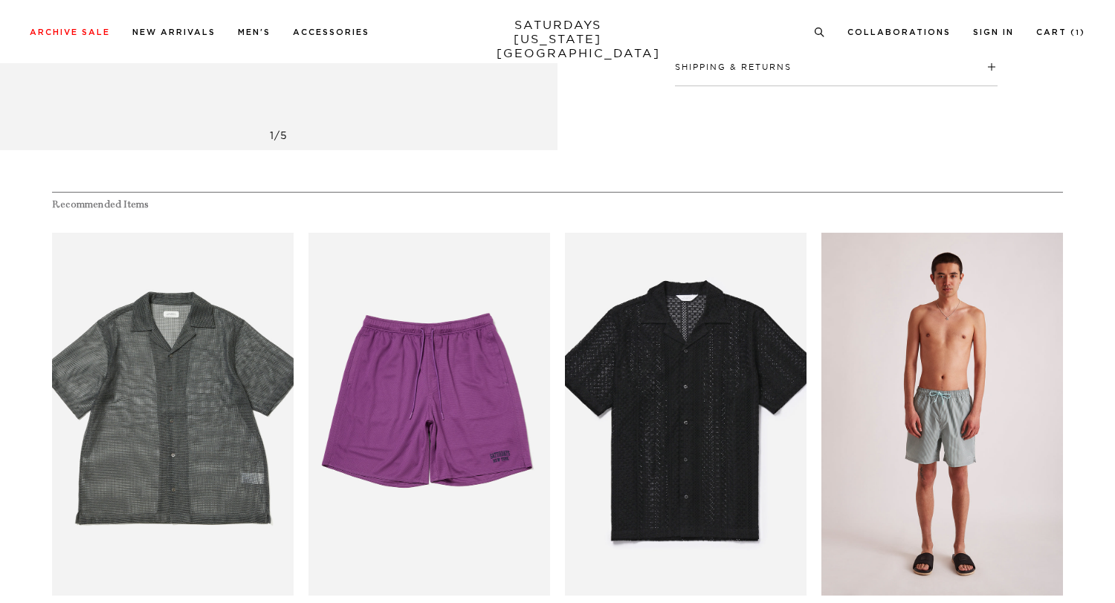
scroll to position [39, 0]
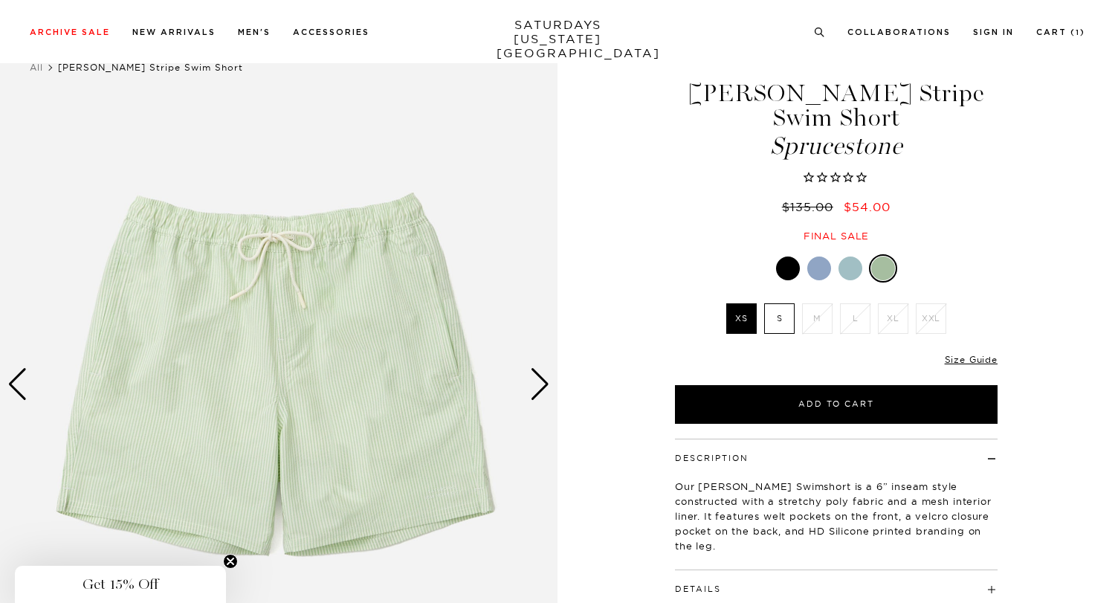
click at [901, 586] on h4 "Details" at bounding box center [836, 582] width 323 height 25
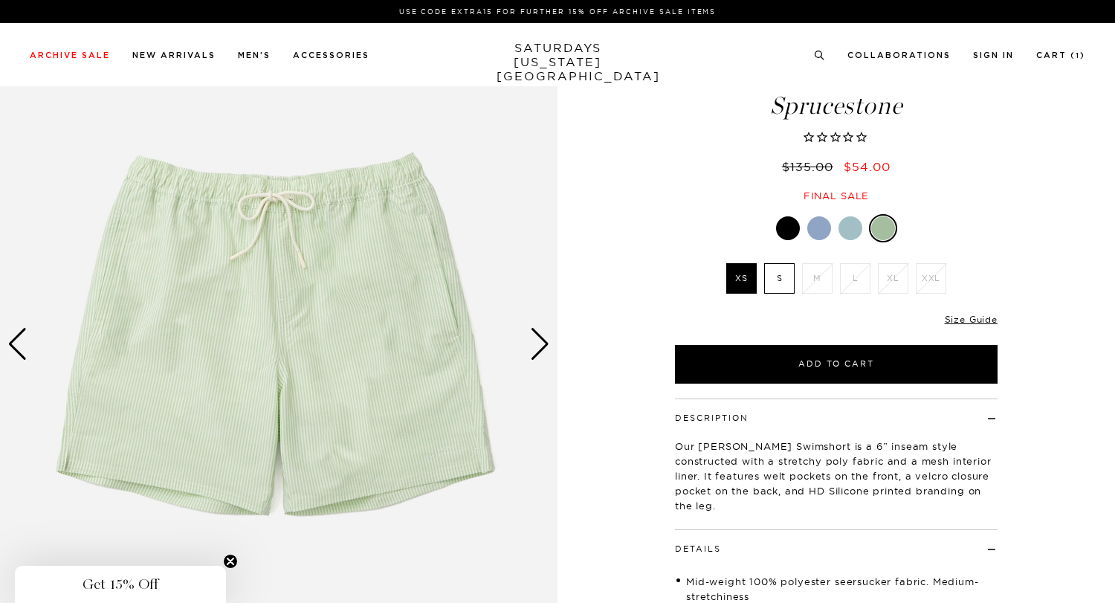
scroll to position [0, 0]
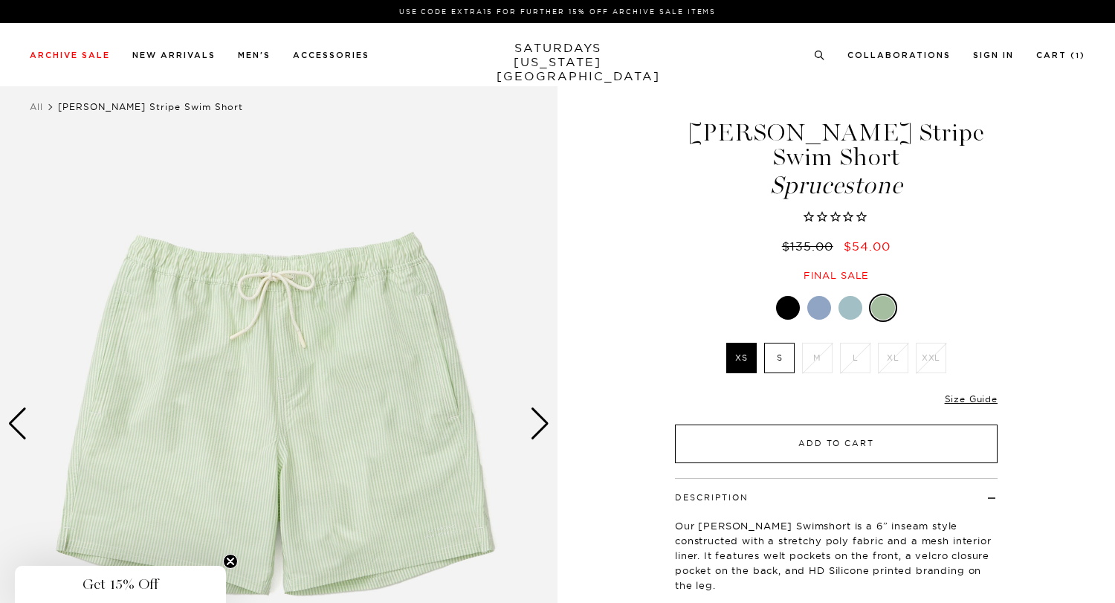
click at [848, 447] on button "Add to Cart" at bounding box center [836, 443] width 323 height 39
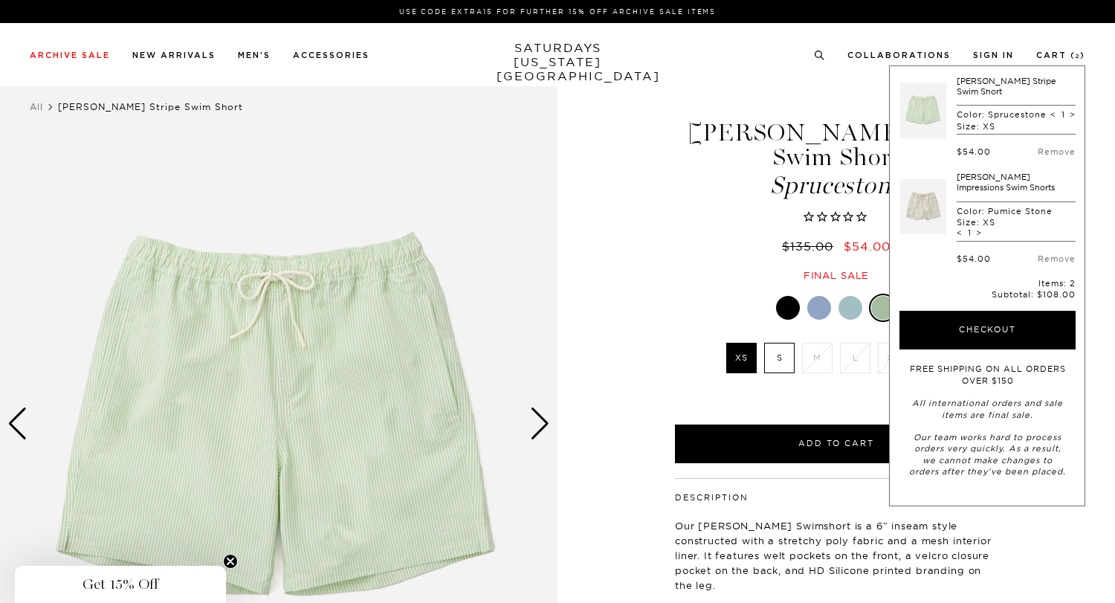
click at [777, 303] on div at bounding box center [788, 308] width 24 height 24
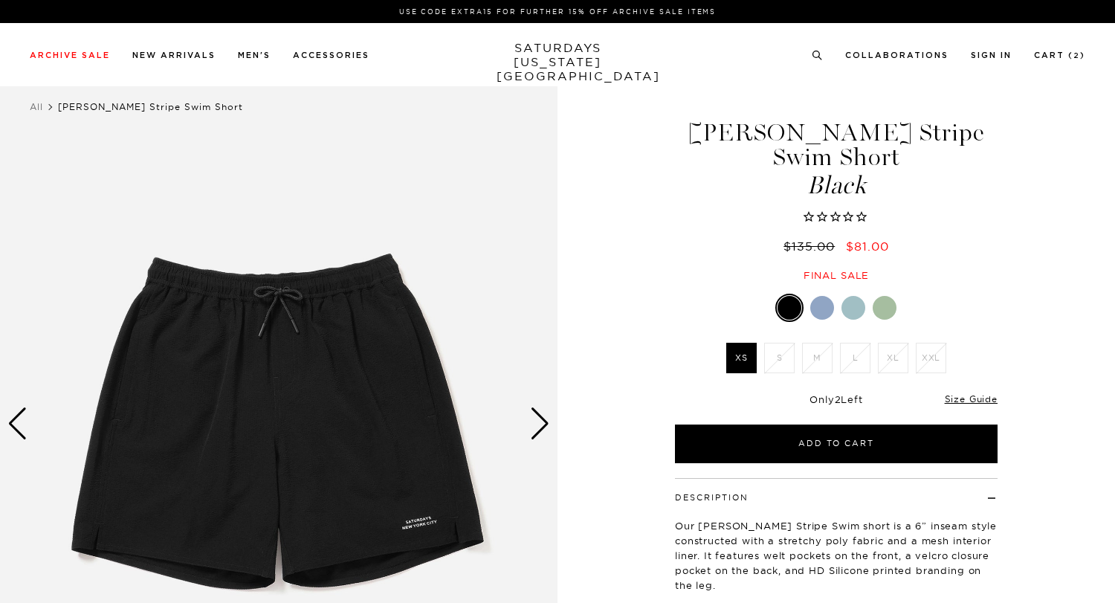
click at [815, 310] on div at bounding box center [822, 308] width 24 height 24
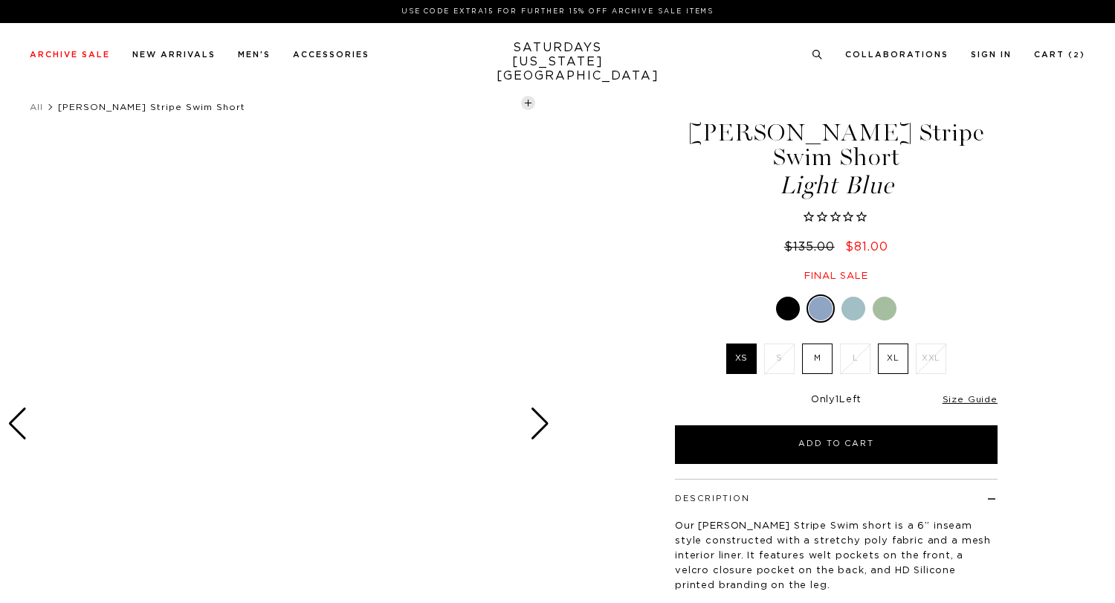
click at [853, 299] on div at bounding box center [853, 309] width 24 height 24
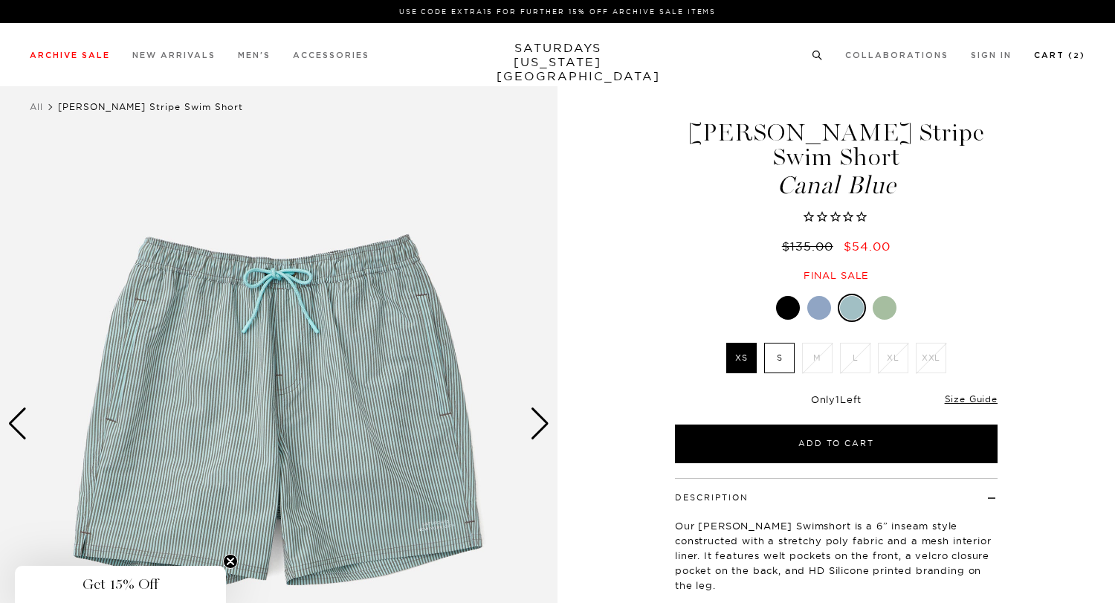
click at [1052, 56] on link "Cart ( 2 )" at bounding box center [1059, 55] width 51 height 8
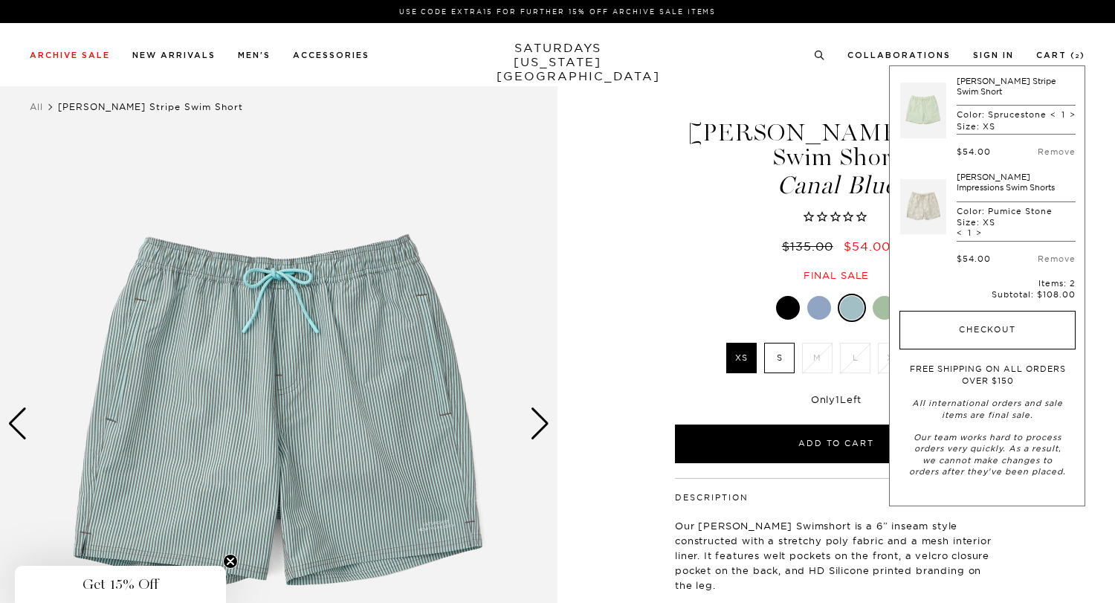
click at [988, 329] on button "Checkout" at bounding box center [987, 330] width 176 height 39
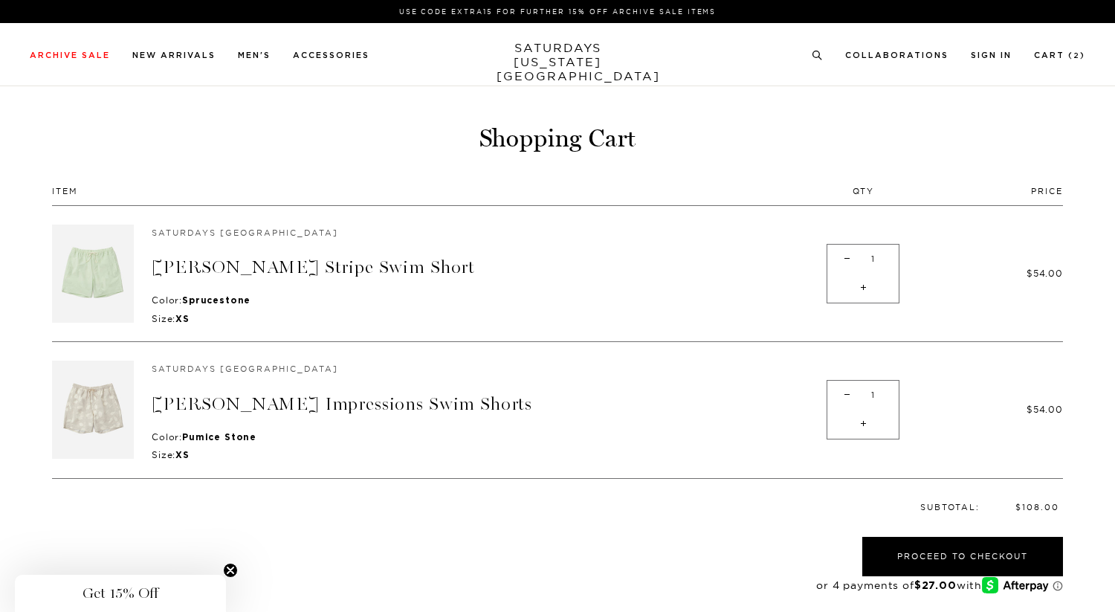
click at [849, 395] on span "-" at bounding box center [847, 394] width 20 height 29
type input "0"
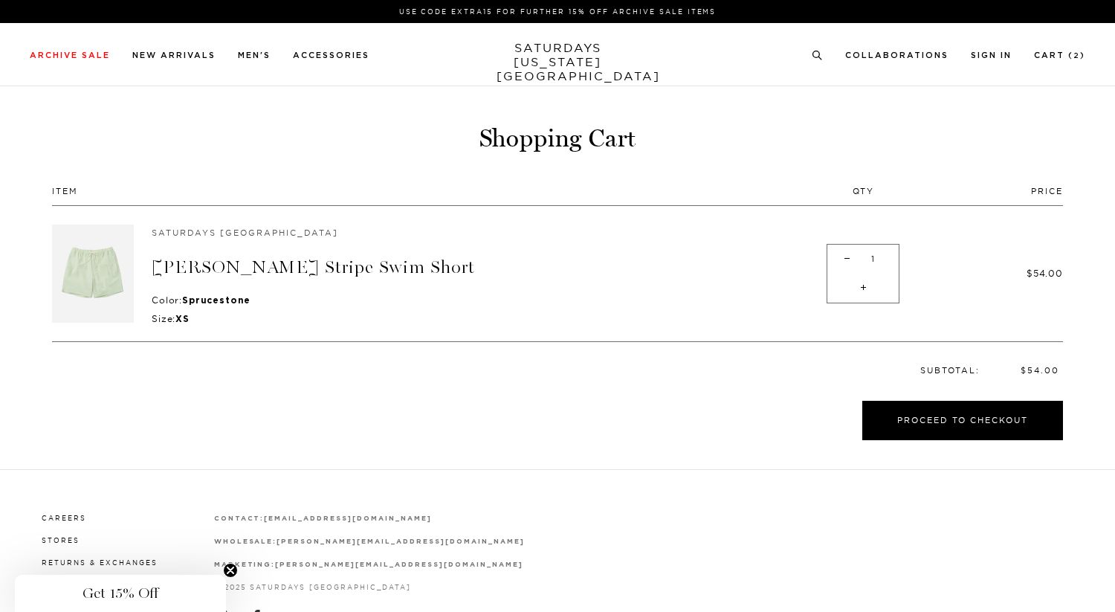
click at [550, 51] on link "SATURDAYS NEW YORK CITY" at bounding box center [557, 62] width 123 height 42
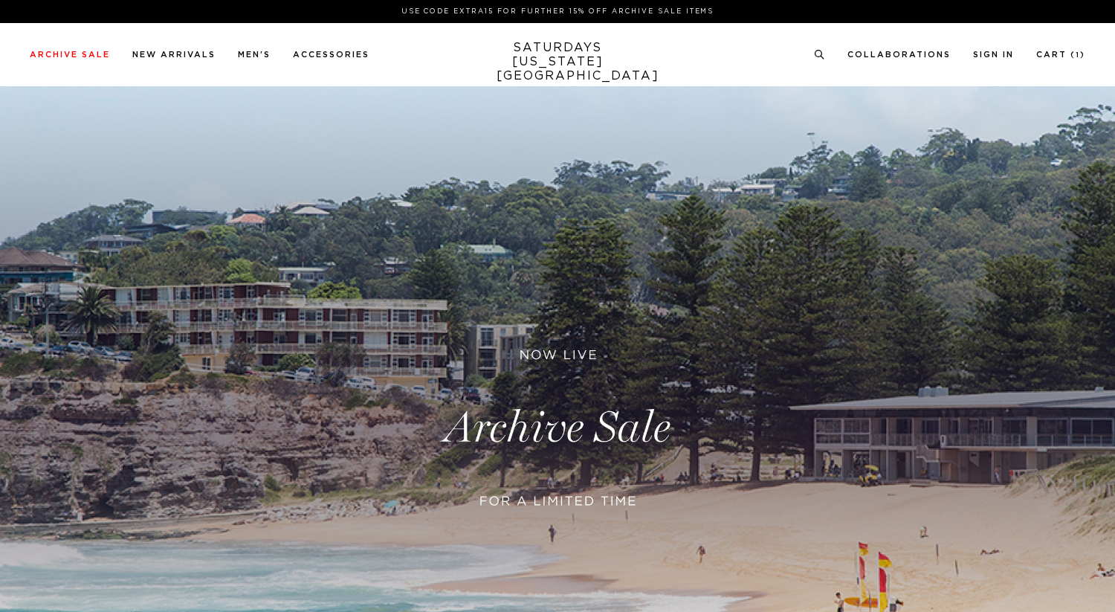
click at [822, 53] on circle at bounding box center [818, 54] width 7 height 7
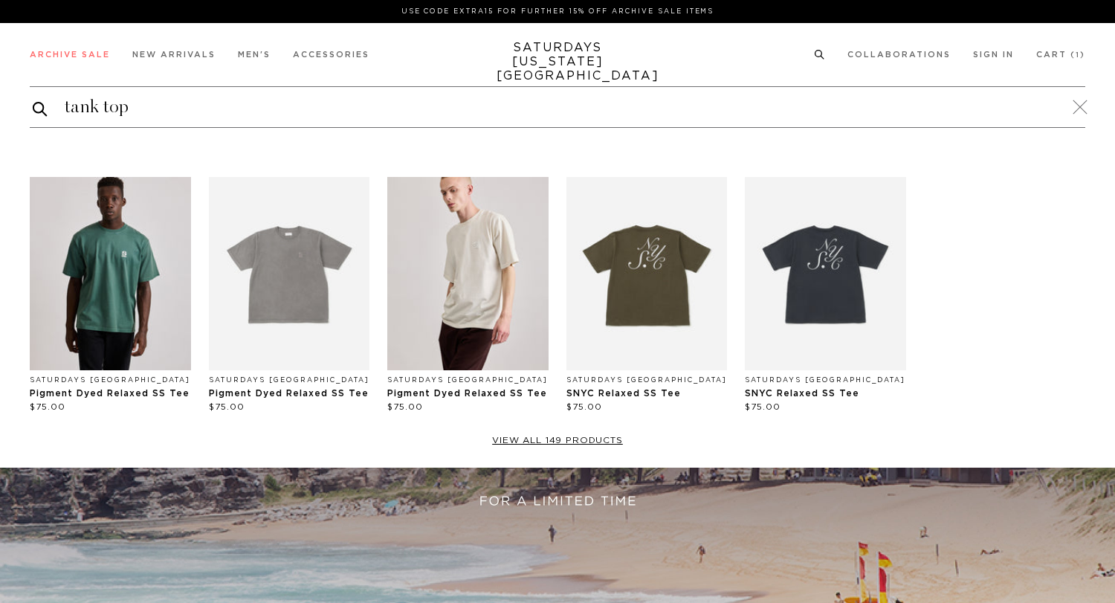
type input "tank top"
click at [33, 100] on button "submit" at bounding box center [40, 109] width 15 height 19
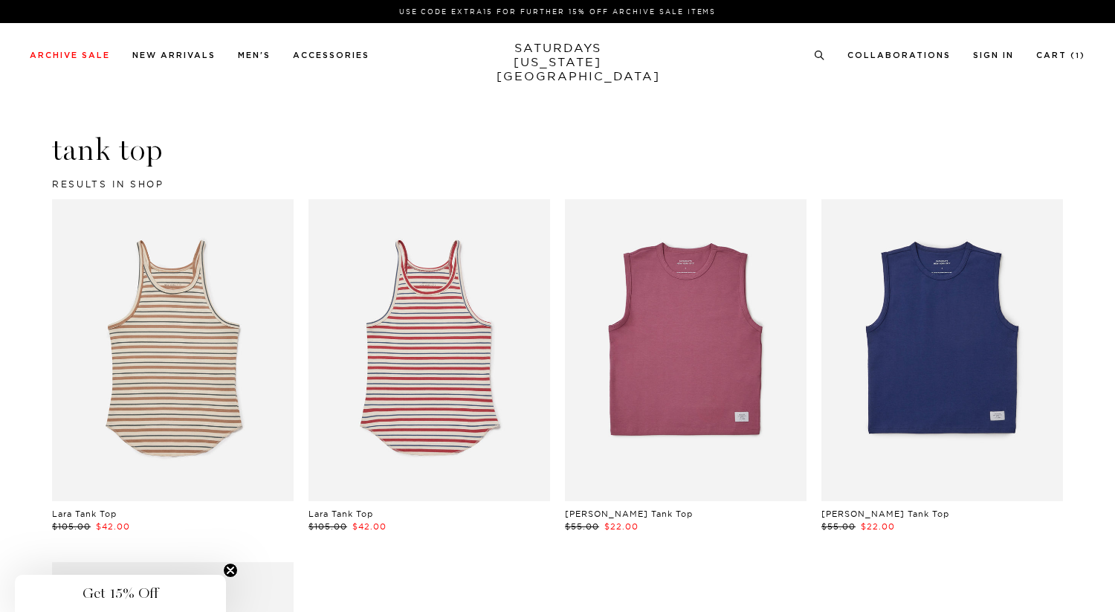
click at [885, 288] on link at bounding box center [942, 350] width 242 height 302
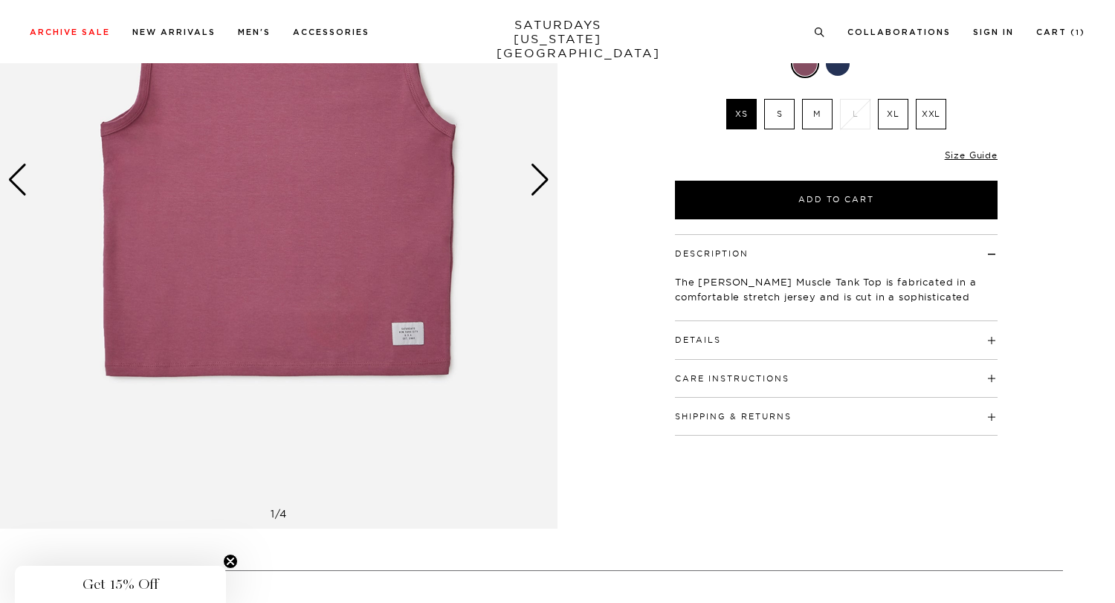
scroll to position [236, 0]
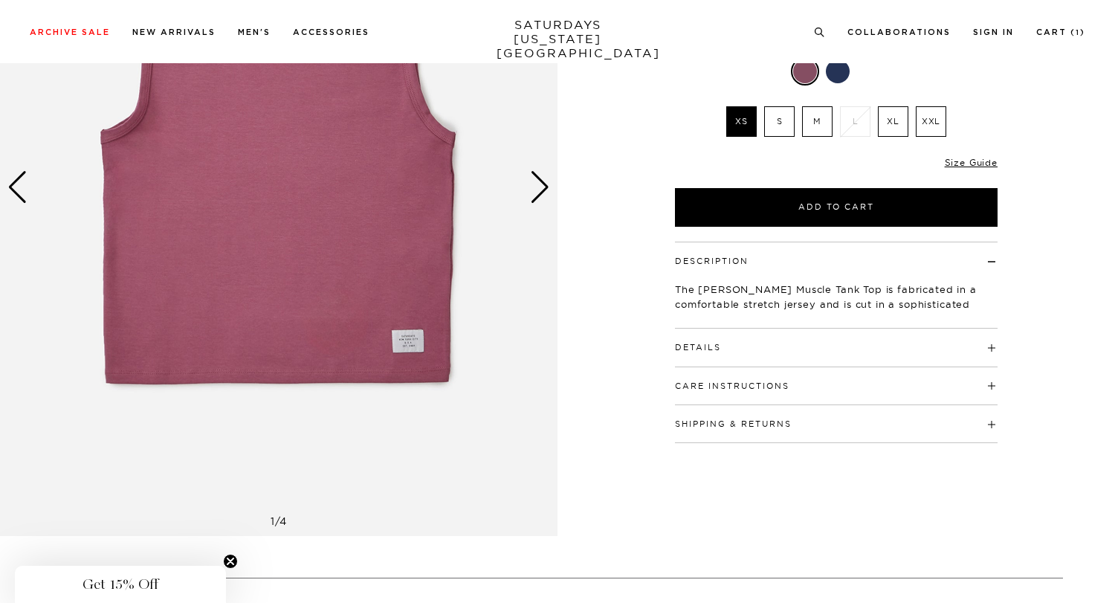
click at [537, 198] on div "Next slide" at bounding box center [540, 187] width 20 height 33
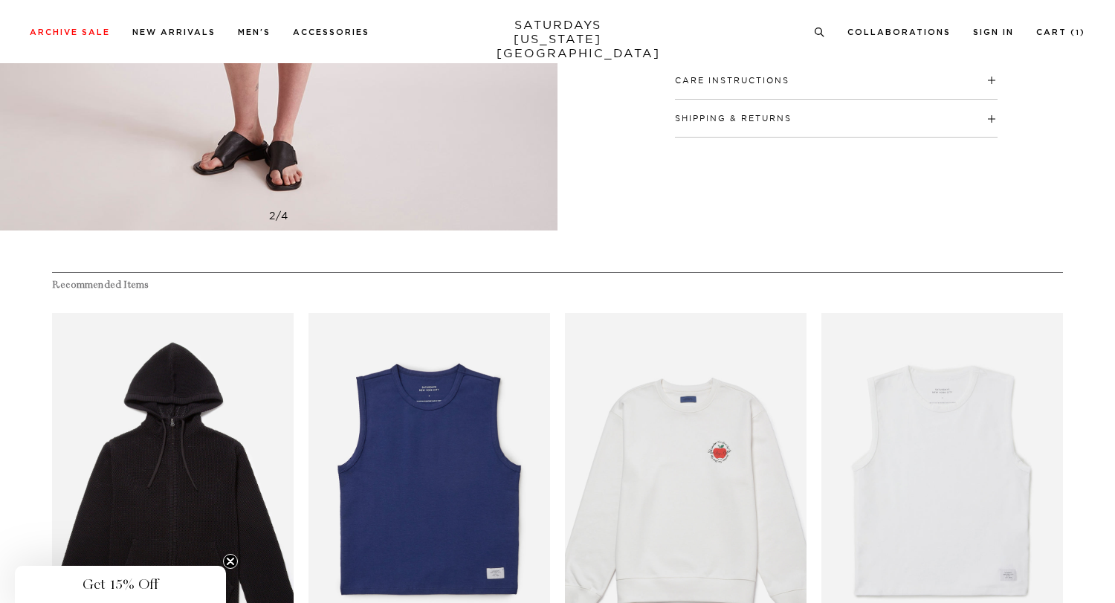
scroll to position [0, 0]
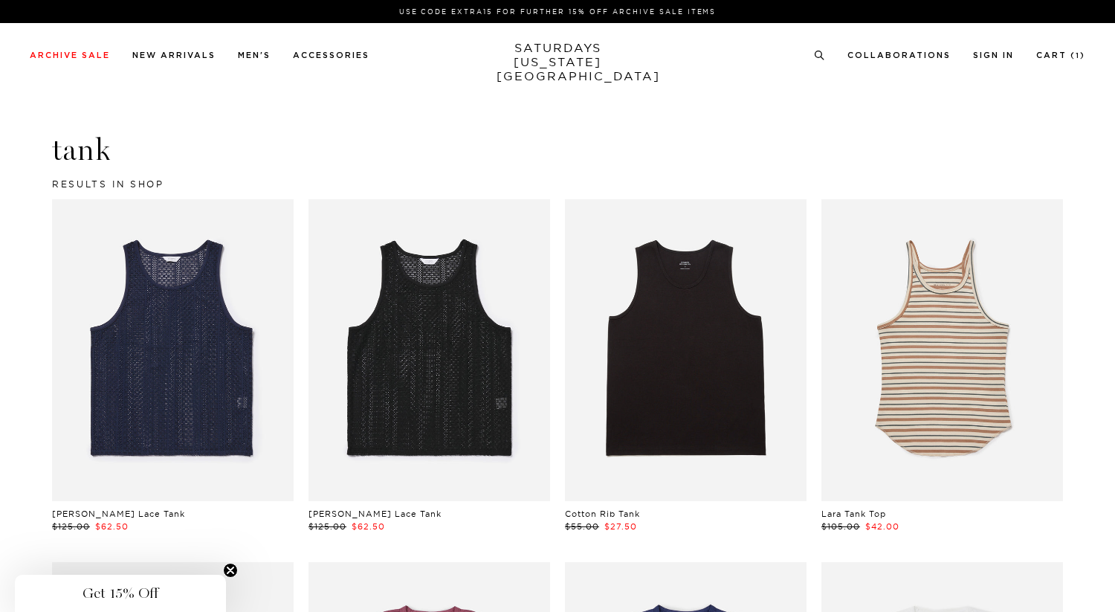
click at [409, 294] on link at bounding box center [429, 350] width 242 height 302
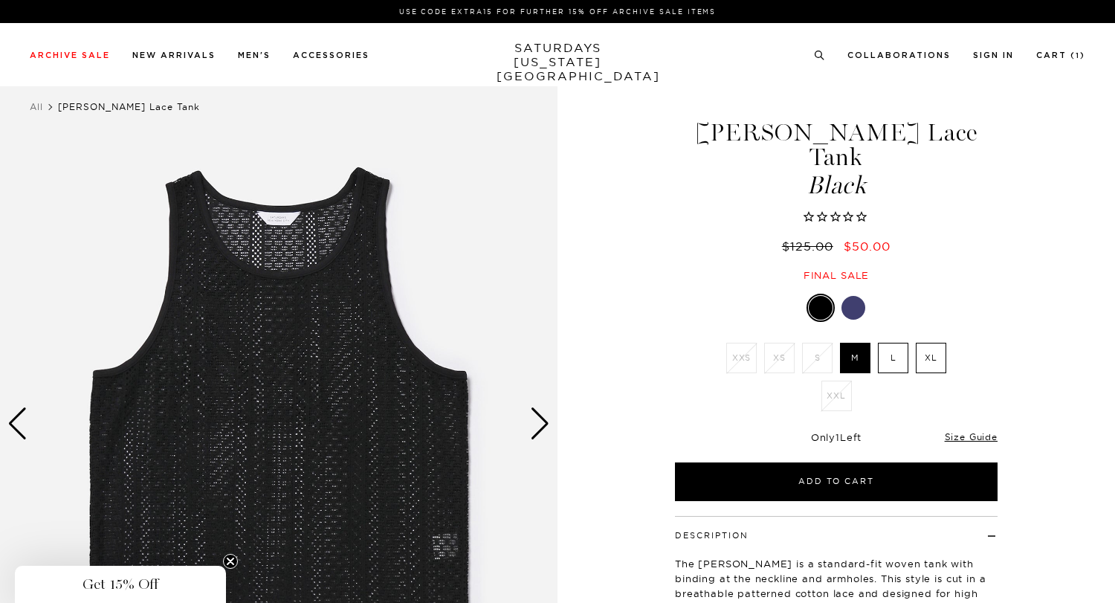
click at [539, 423] on div "Next slide" at bounding box center [540, 423] width 20 height 33
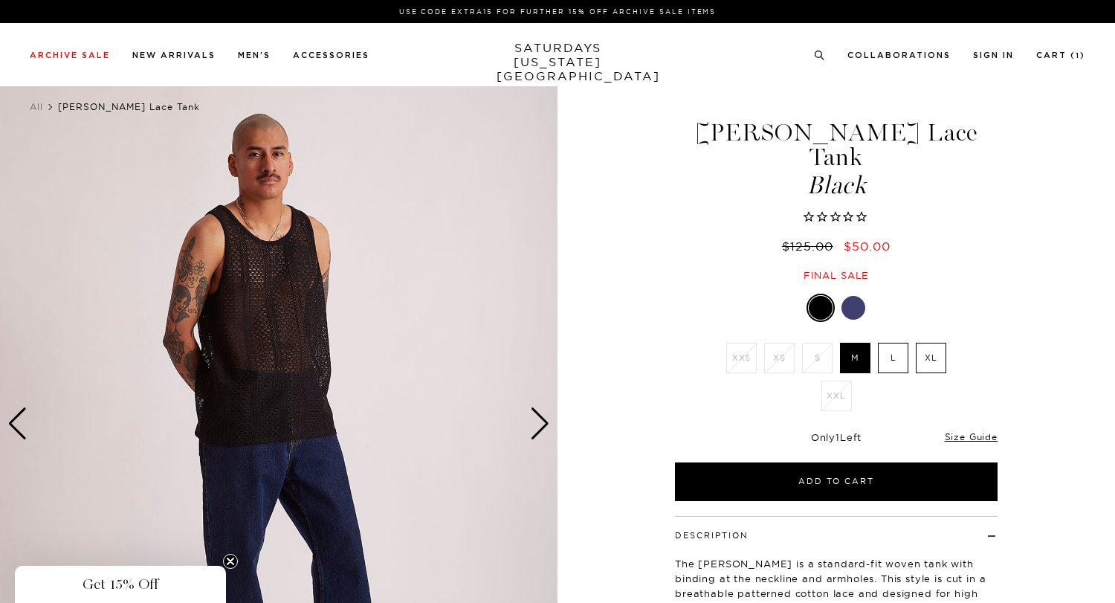
click at [537, 423] on div "Next slide" at bounding box center [540, 423] width 20 height 33
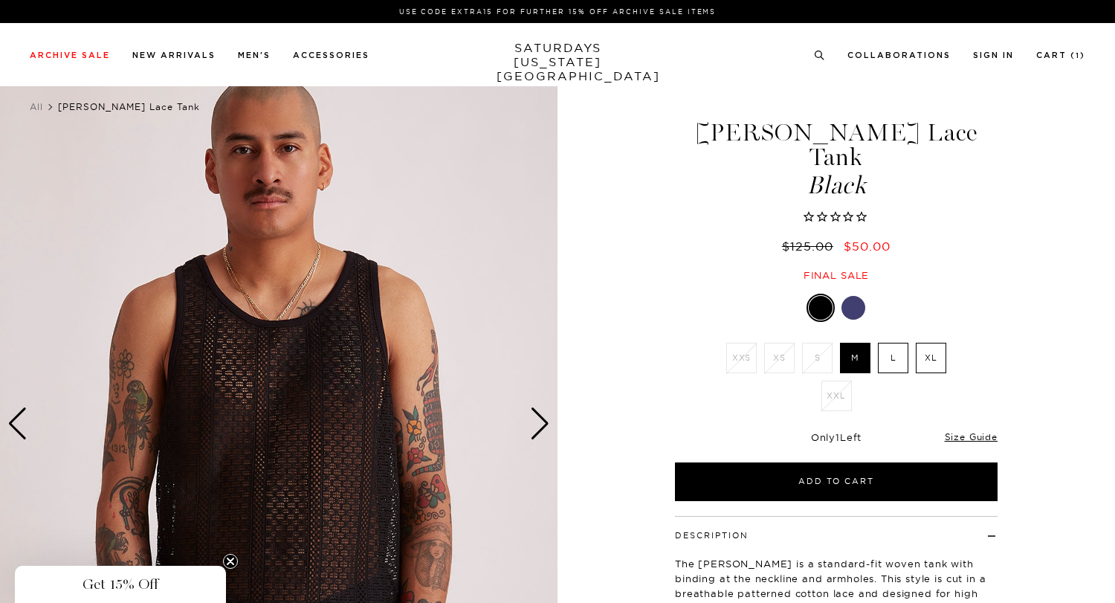
click at [537, 423] on div "Next slide" at bounding box center [540, 423] width 20 height 33
